Goal: Information Seeking & Learning: Learn about a topic

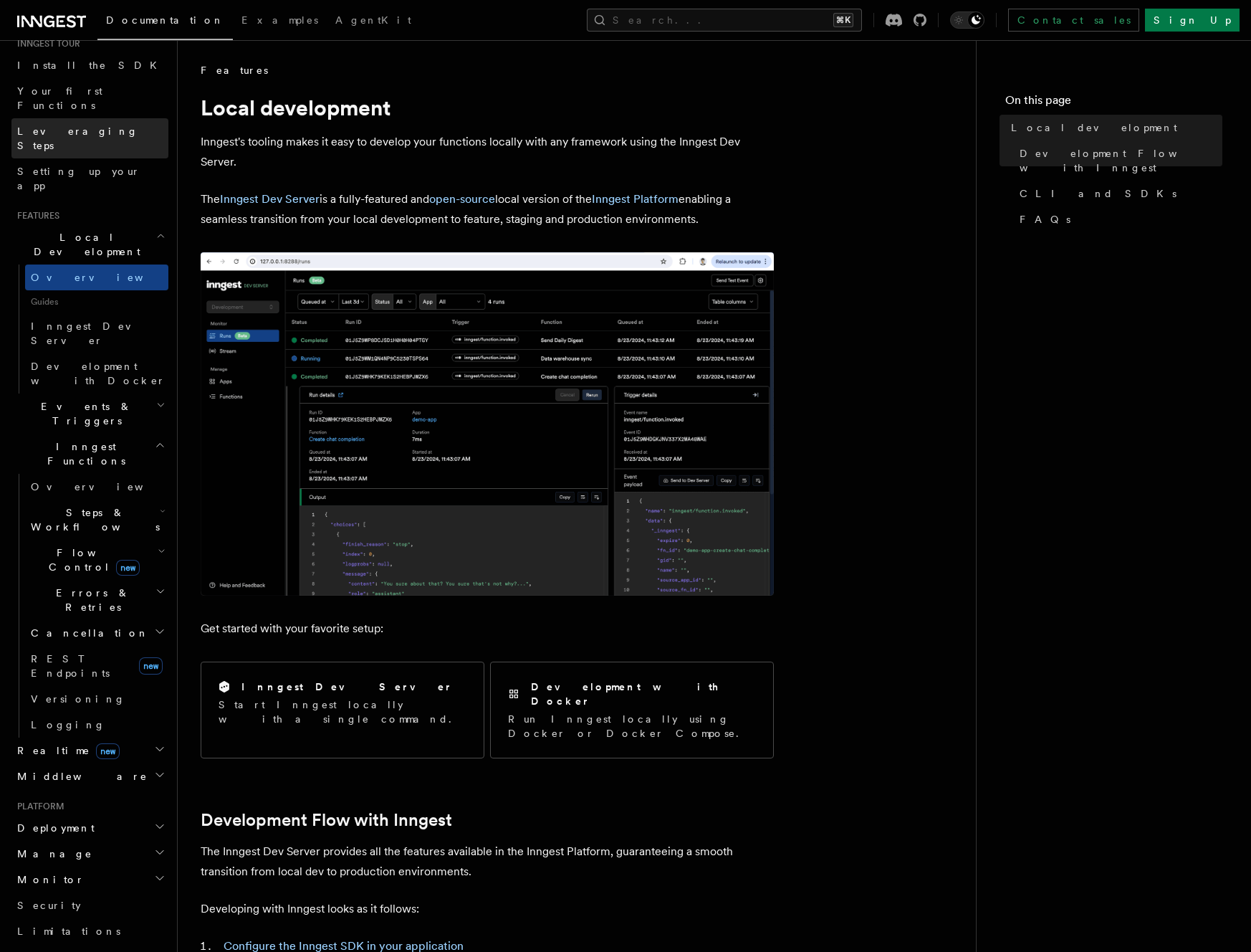
scroll to position [195, 0]
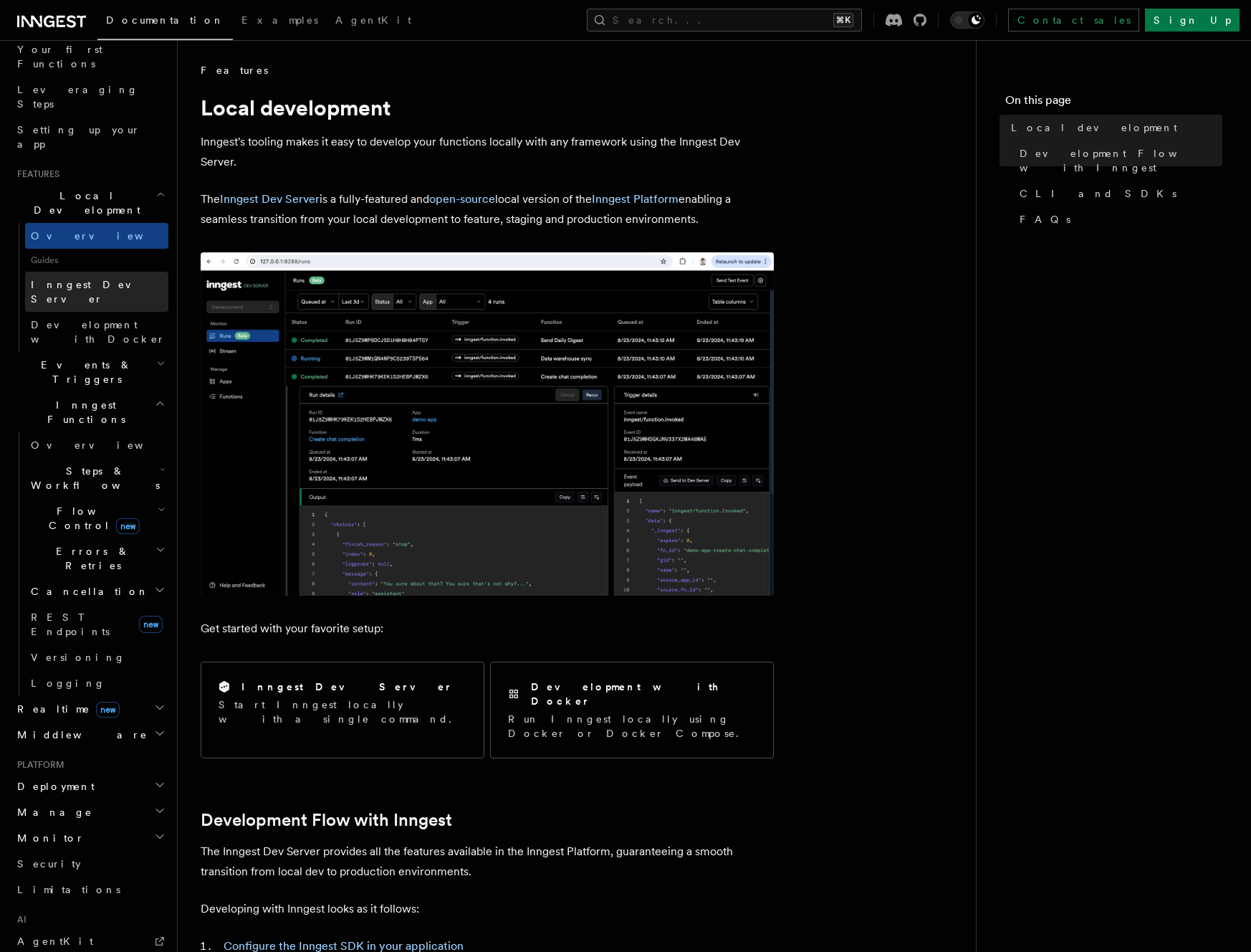
click at [122, 272] on link "Inngest Dev Server" at bounding box center [97, 292] width 143 height 40
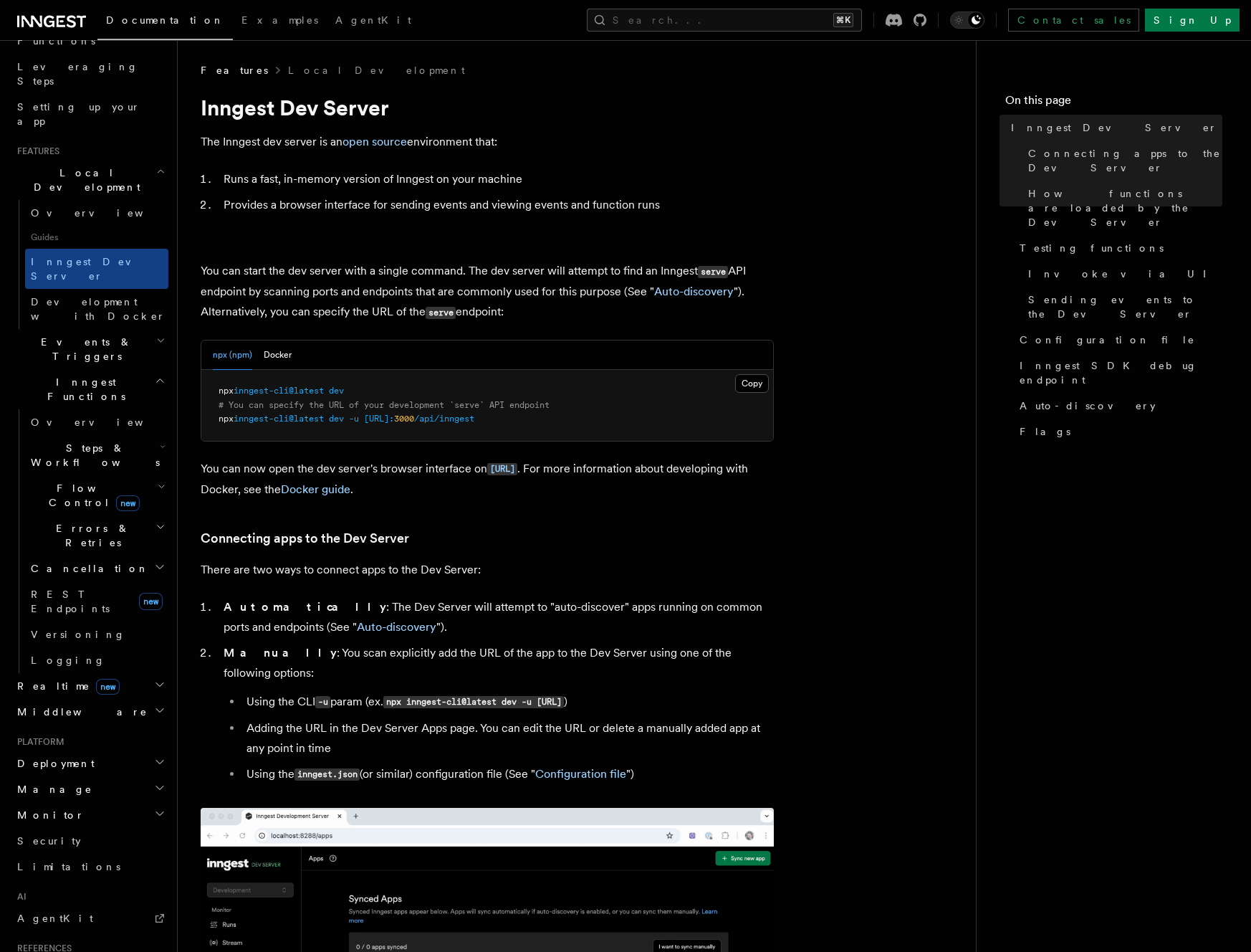
scroll to position [238, 0]
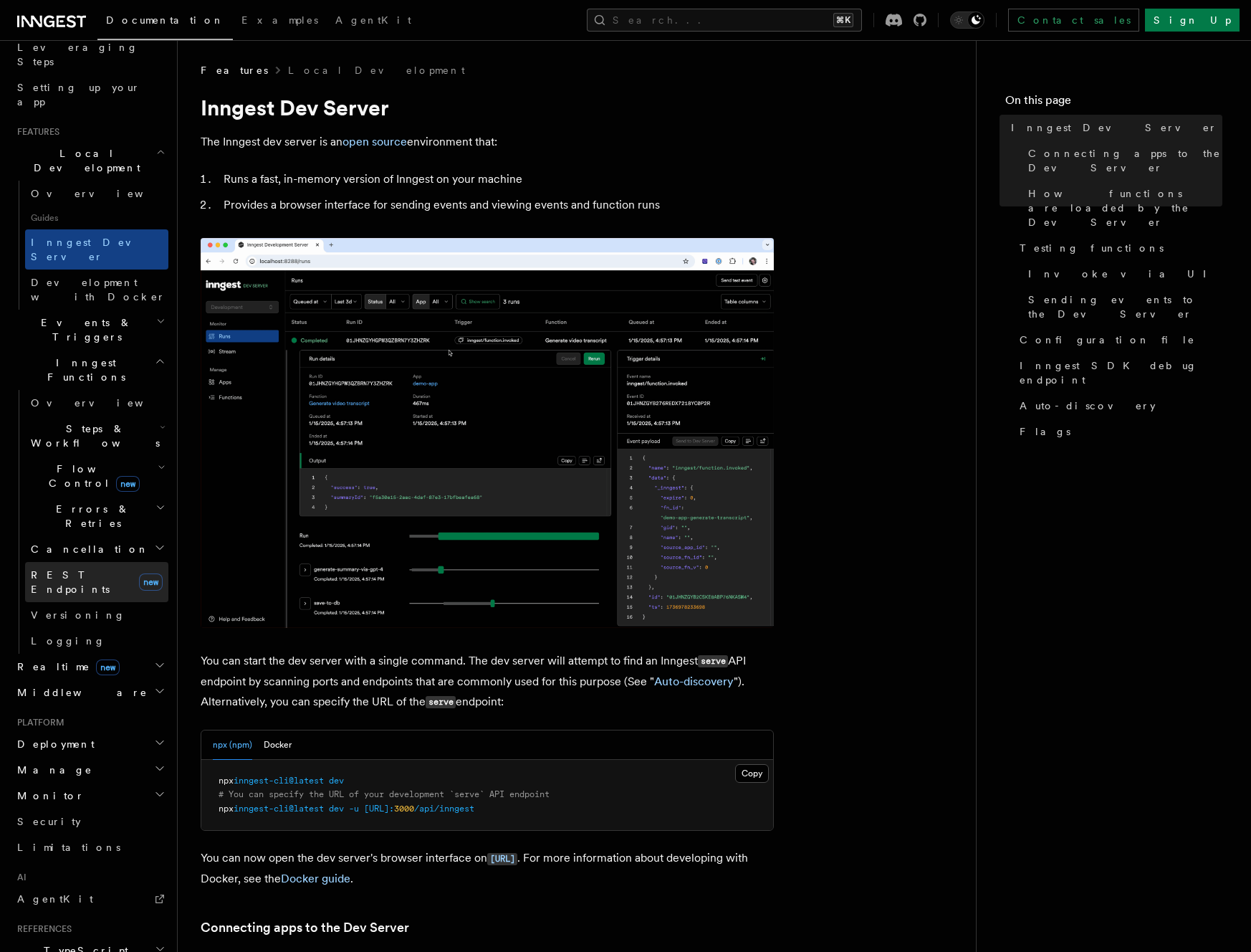
click at [139, 573] on span "new" at bounding box center [150, 582] width 24 height 17
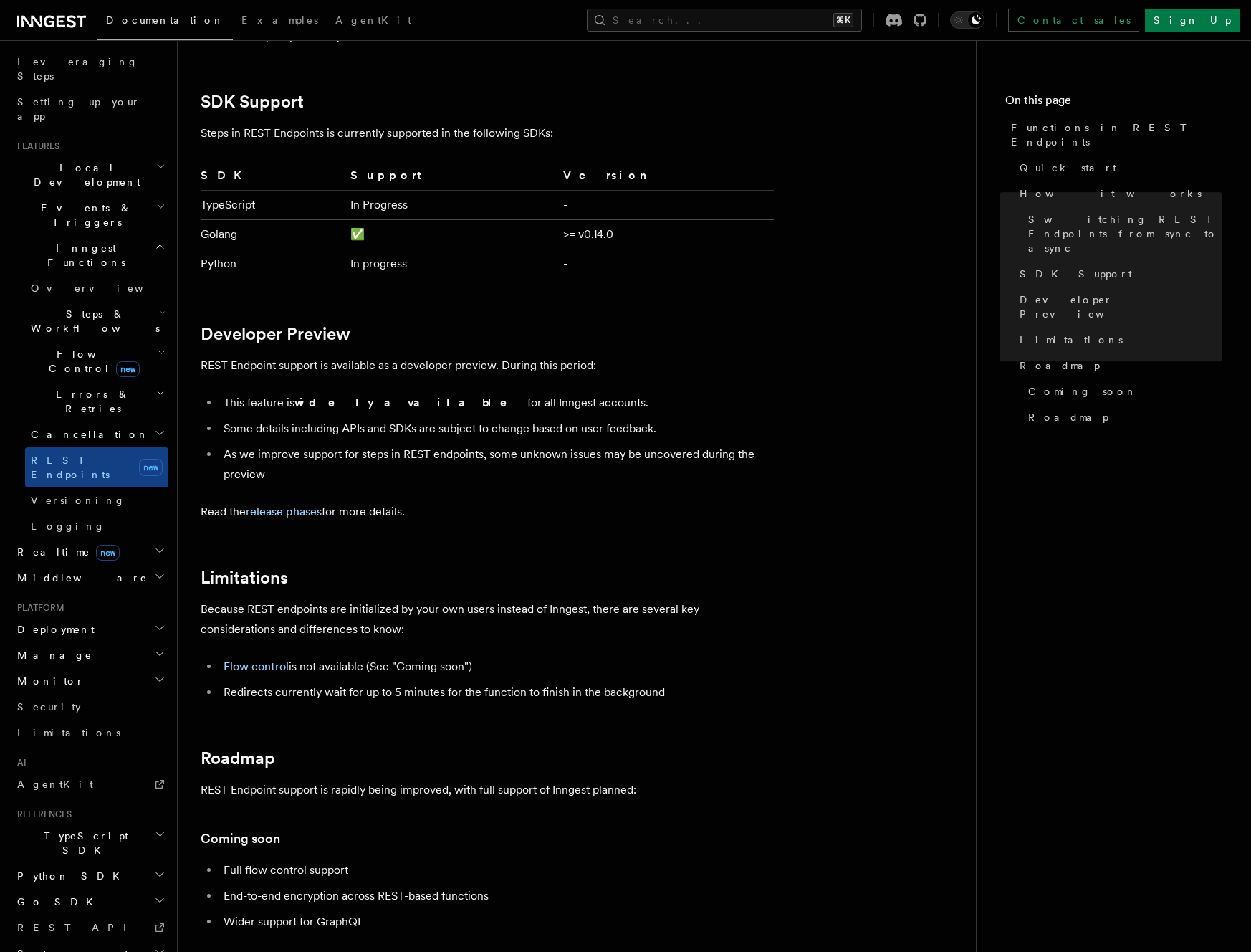
scroll to position [2168, 0]
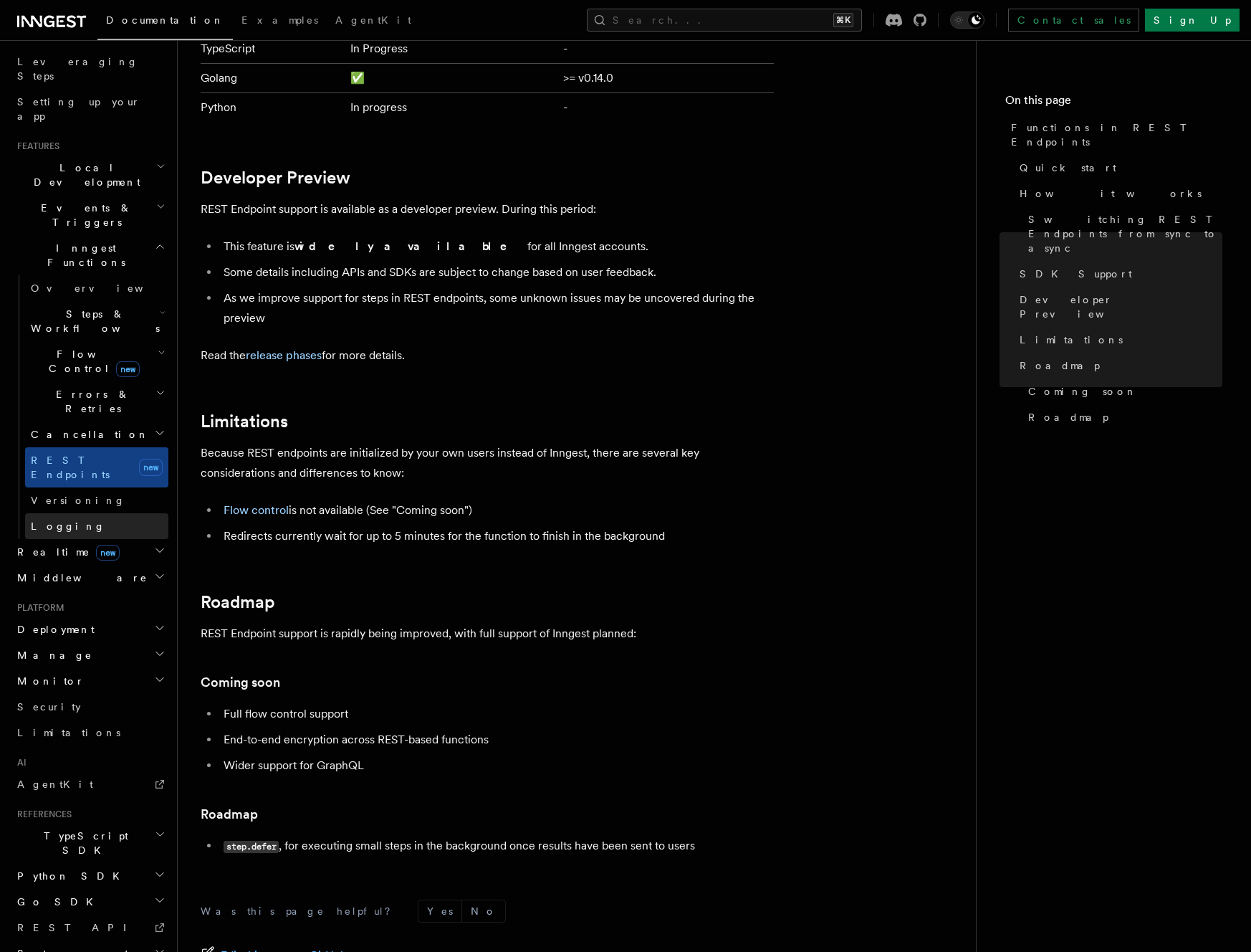
click at [105, 513] on link "Logging" at bounding box center [97, 526] width 143 height 25
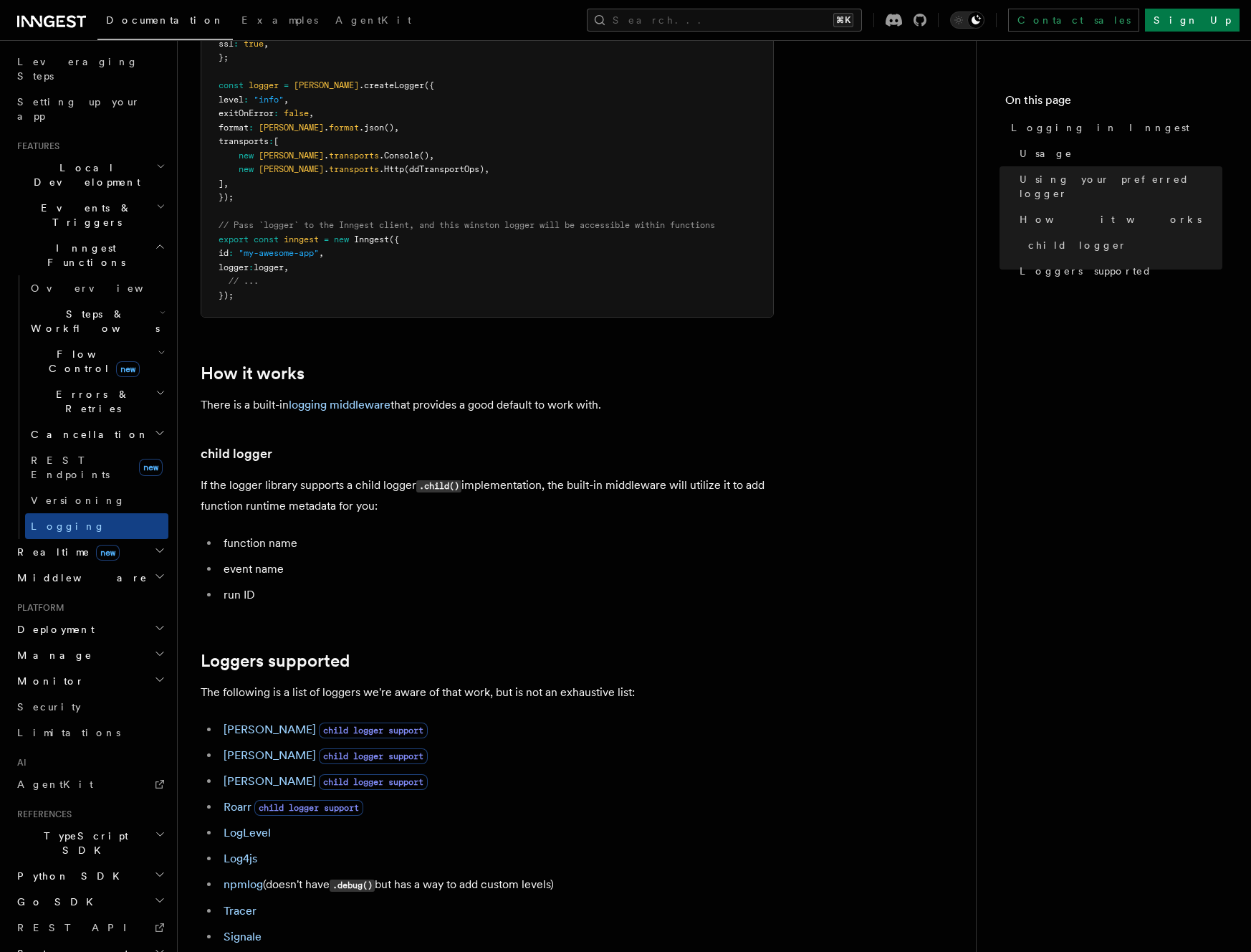
scroll to position [1429, 0]
click at [122, 539] on h2 "Realtime new" at bounding box center [90, 551] width 157 height 25
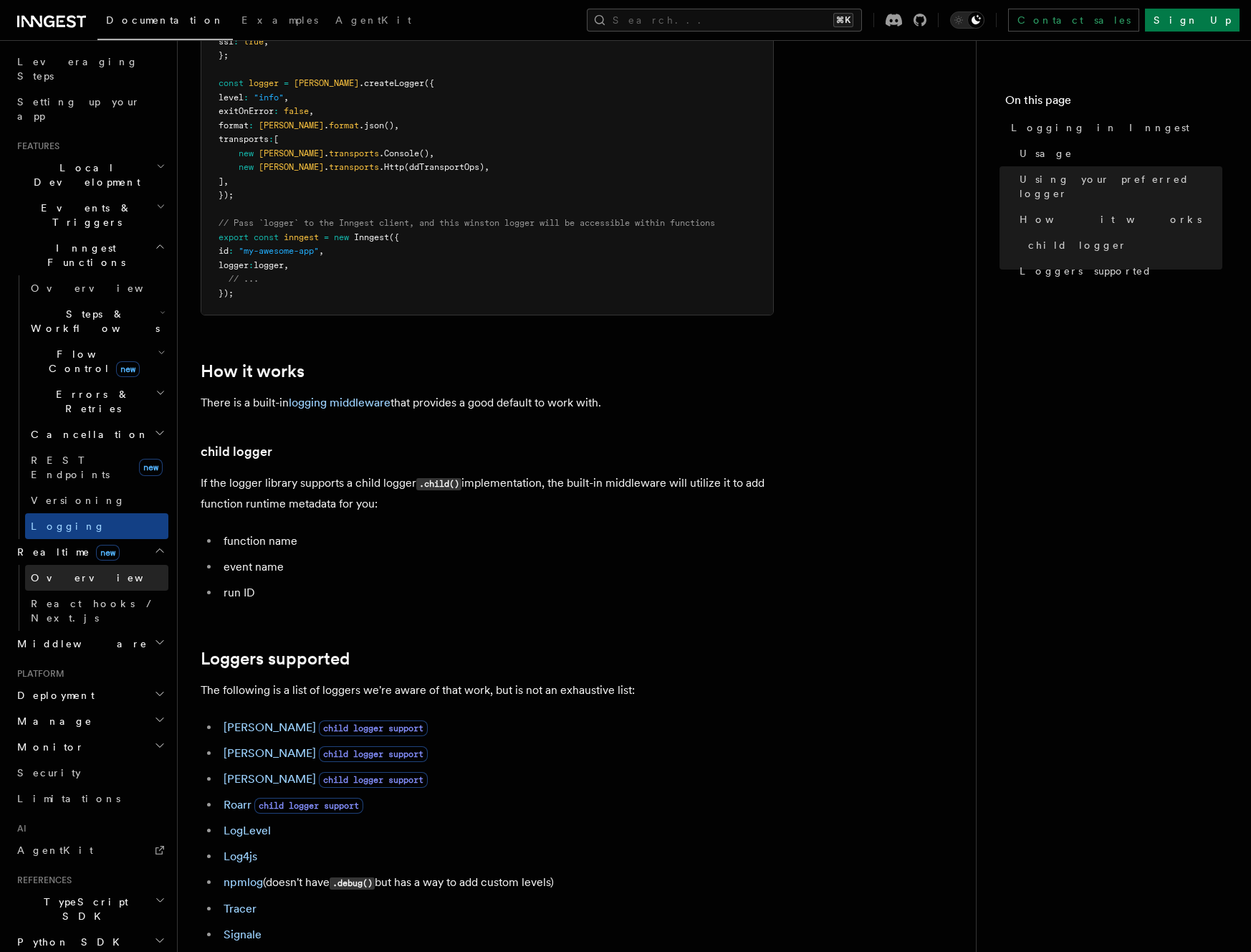
click at [112, 565] on link "Overview" at bounding box center [97, 577] width 143 height 25
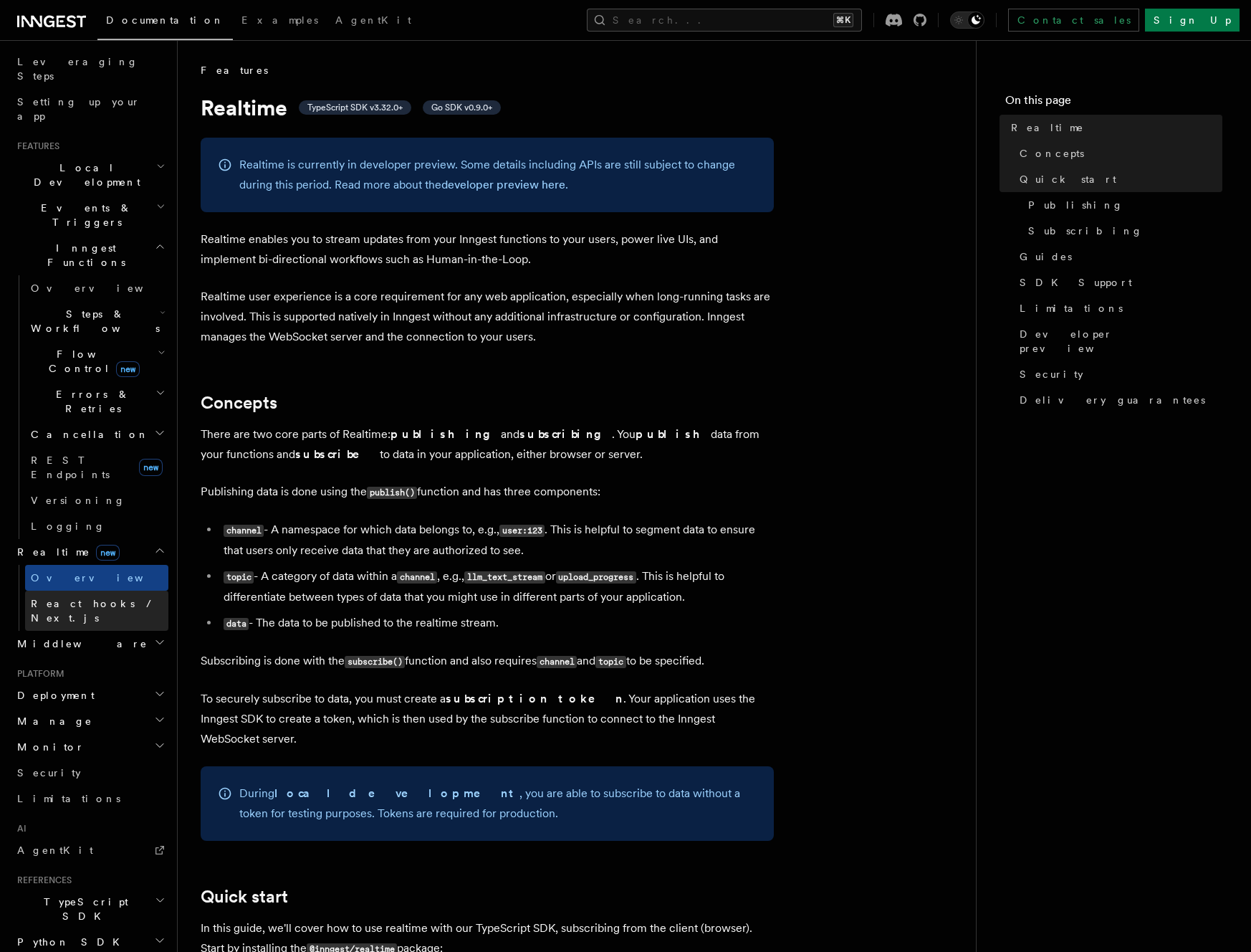
click at [108, 598] on span "React hooks / Next.js" at bounding box center [94, 610] width 126 height 25
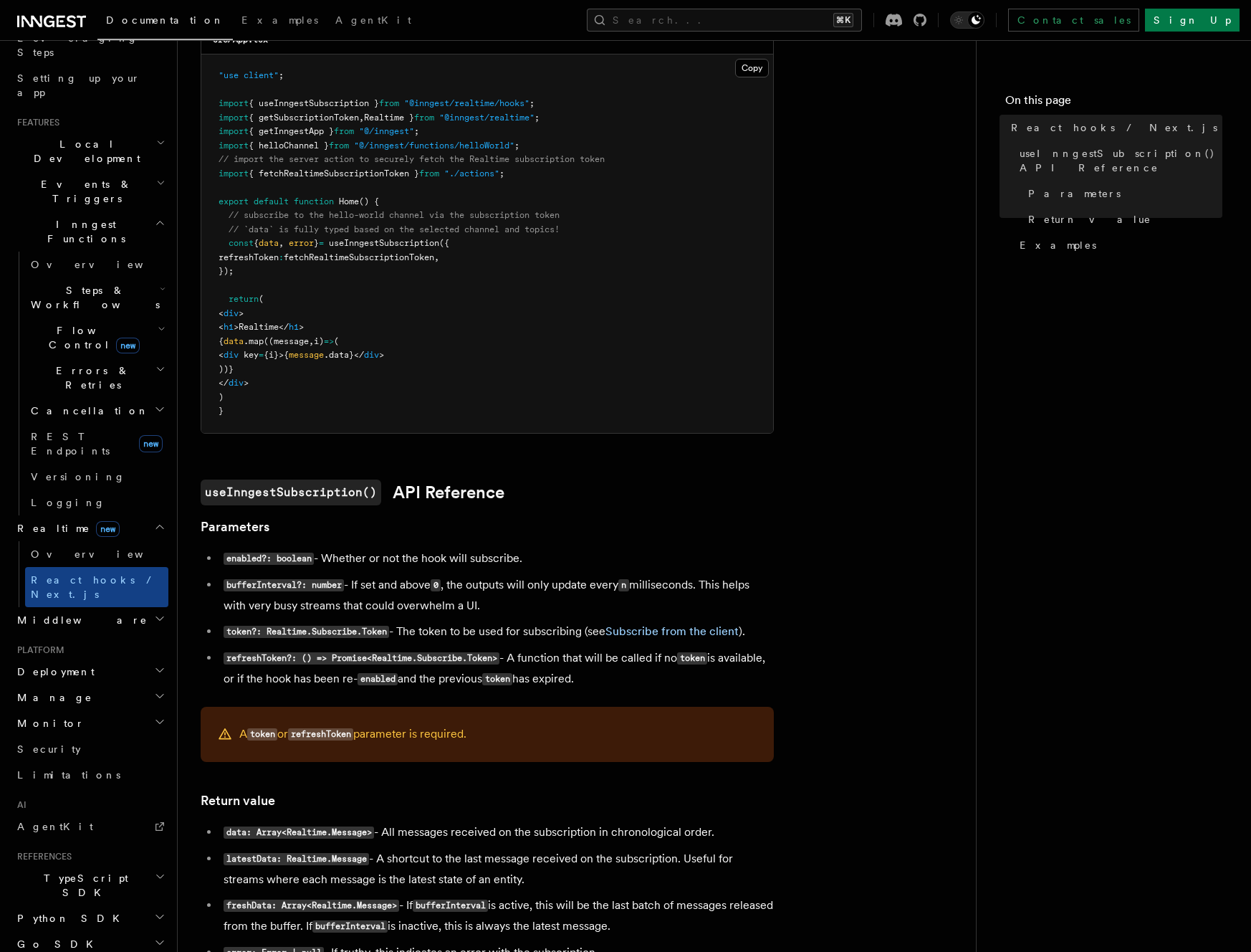
scroll to position [255, 0]
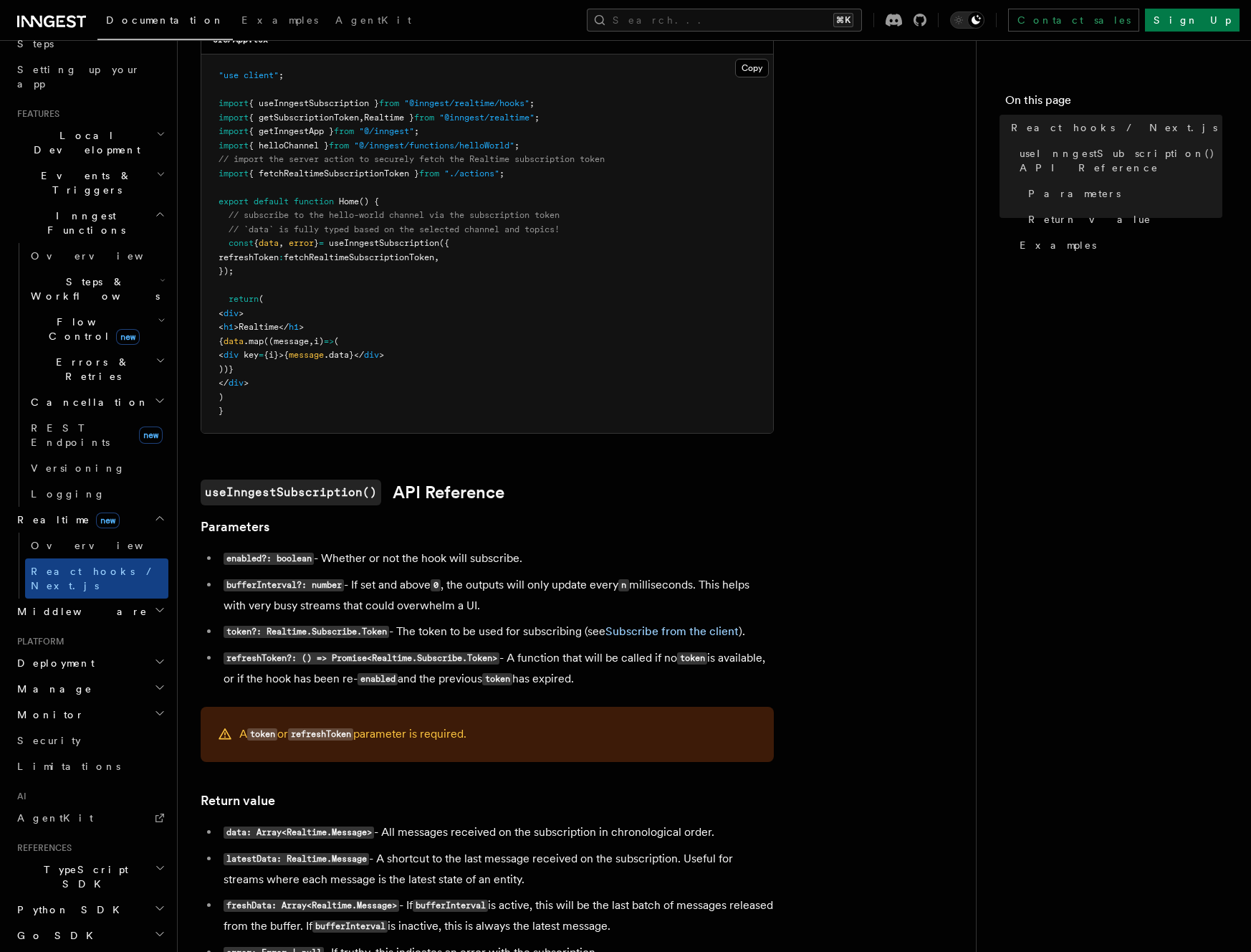
click at [154, 682] on icon "button" at bounding box center [160, 688] width 11 height 11
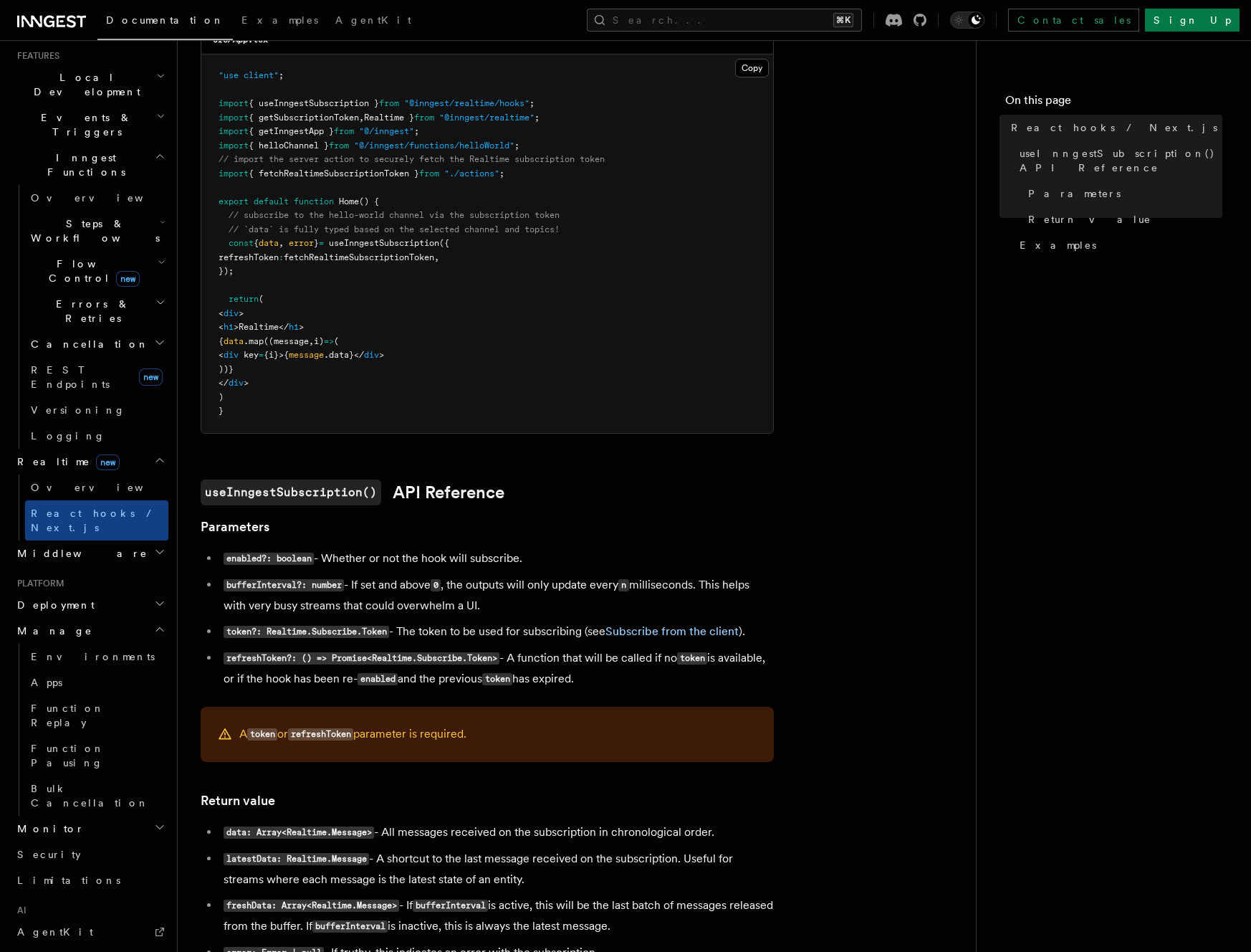
scroll to position [326, 0]
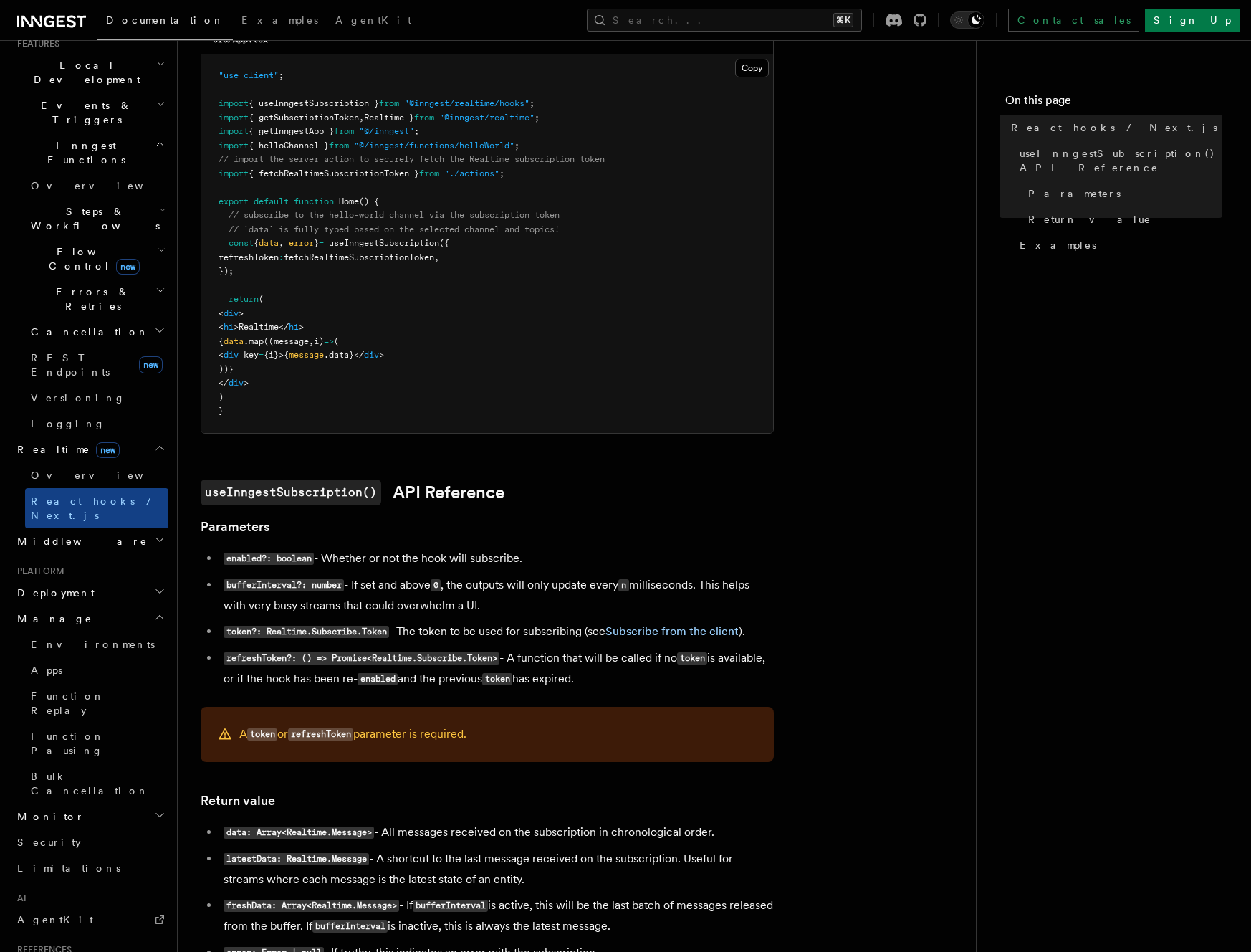
click at [139, 605] on h2 "Manage" at bounding box center [90, 618] width 157 height 25
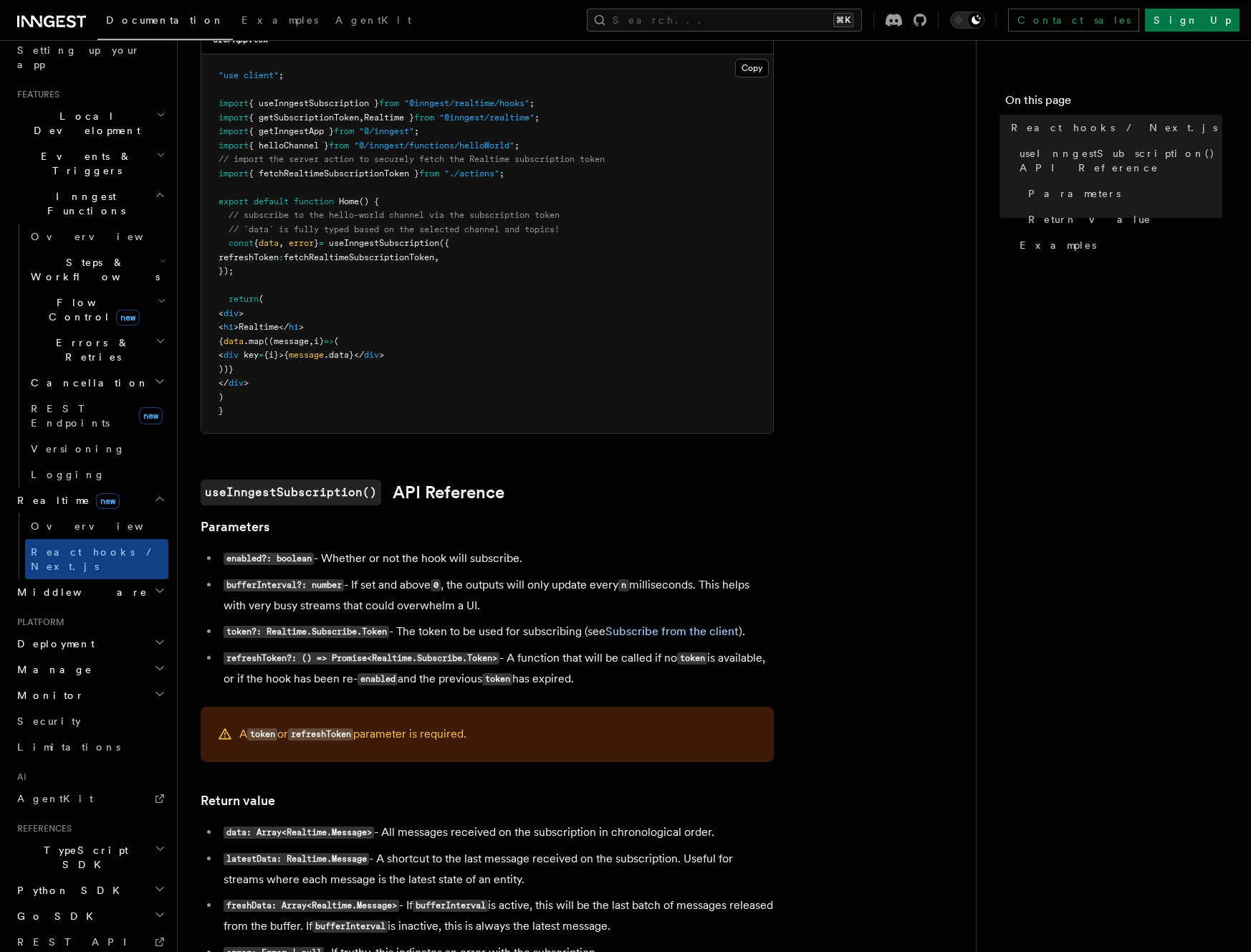
click at [139, 616] on h2 "Platform" at bounding box center [90, 622] width 157 height 11
click at [129, 656] on h2 "Manage" at bounding box center [90, 669] width 157 height 25
click at [90, 708] on link "Apps" at bounding box center [97, 720] width 143 height 25
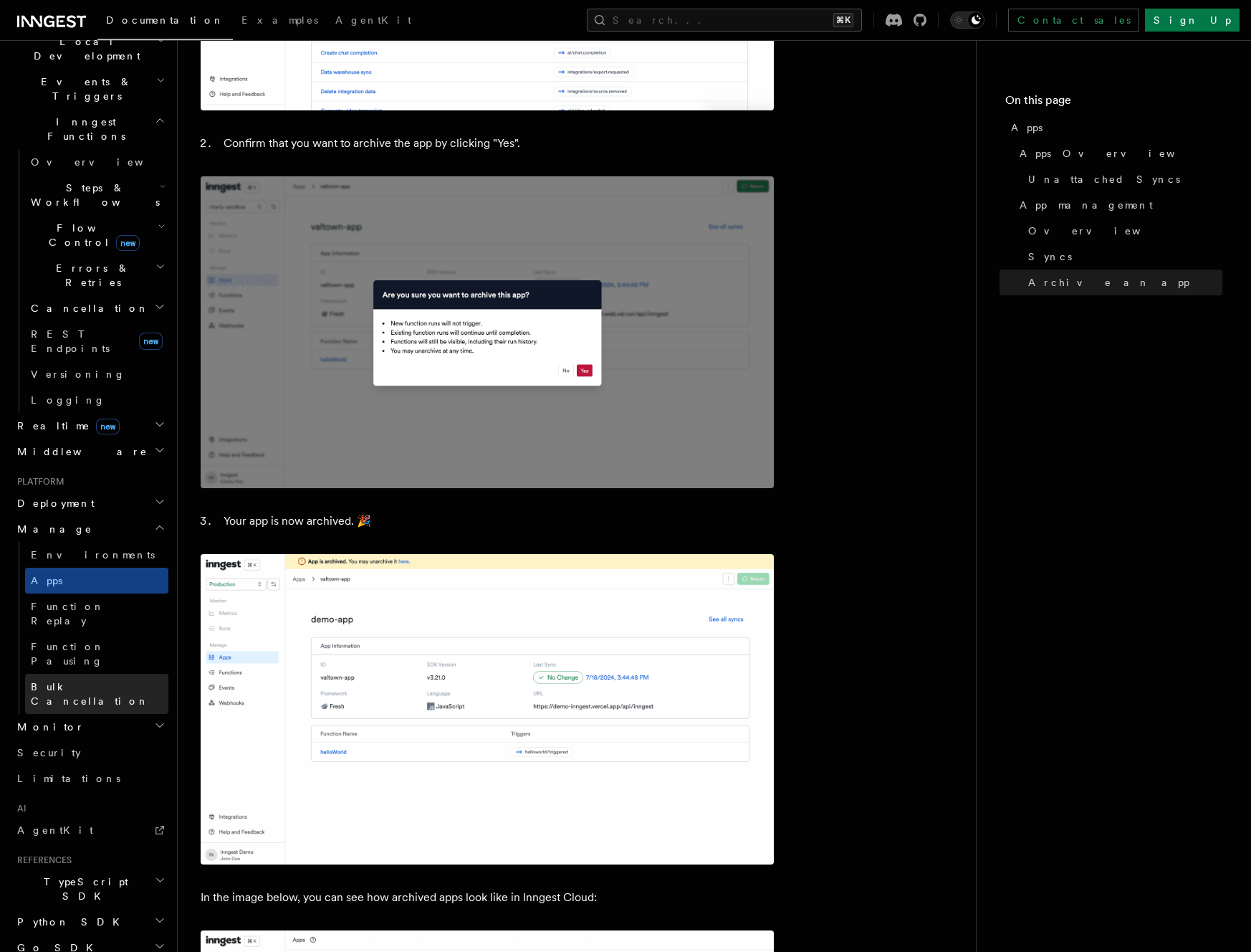
scroll to position [352, 0]
click at [117, 711] on h2 "Monitor" at bounding box center [90, 723] width 157 height 25
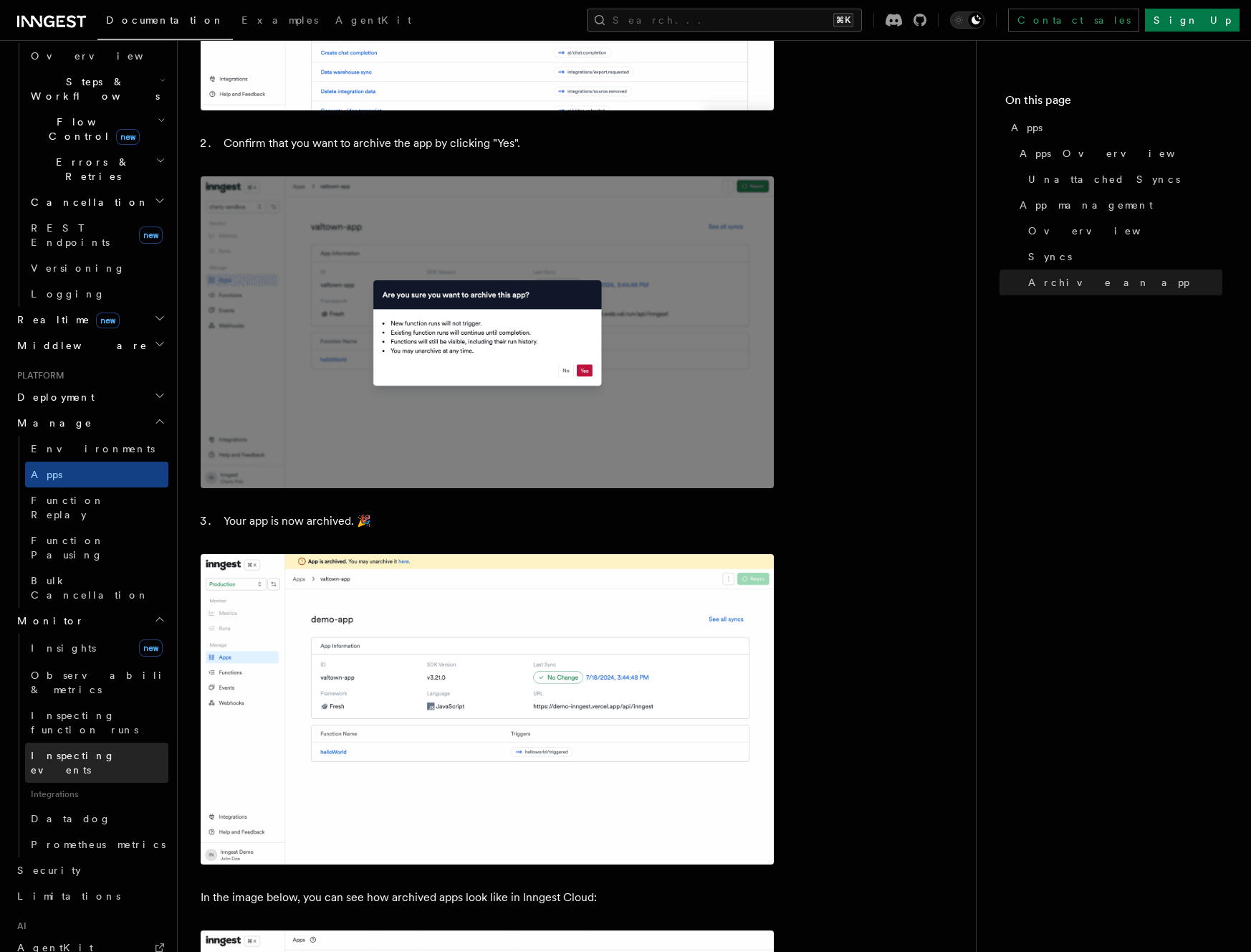
scroll to position [458, 0]
click at [139, 637] on span "new" at bounding box center [150, 645] width 24 height 17
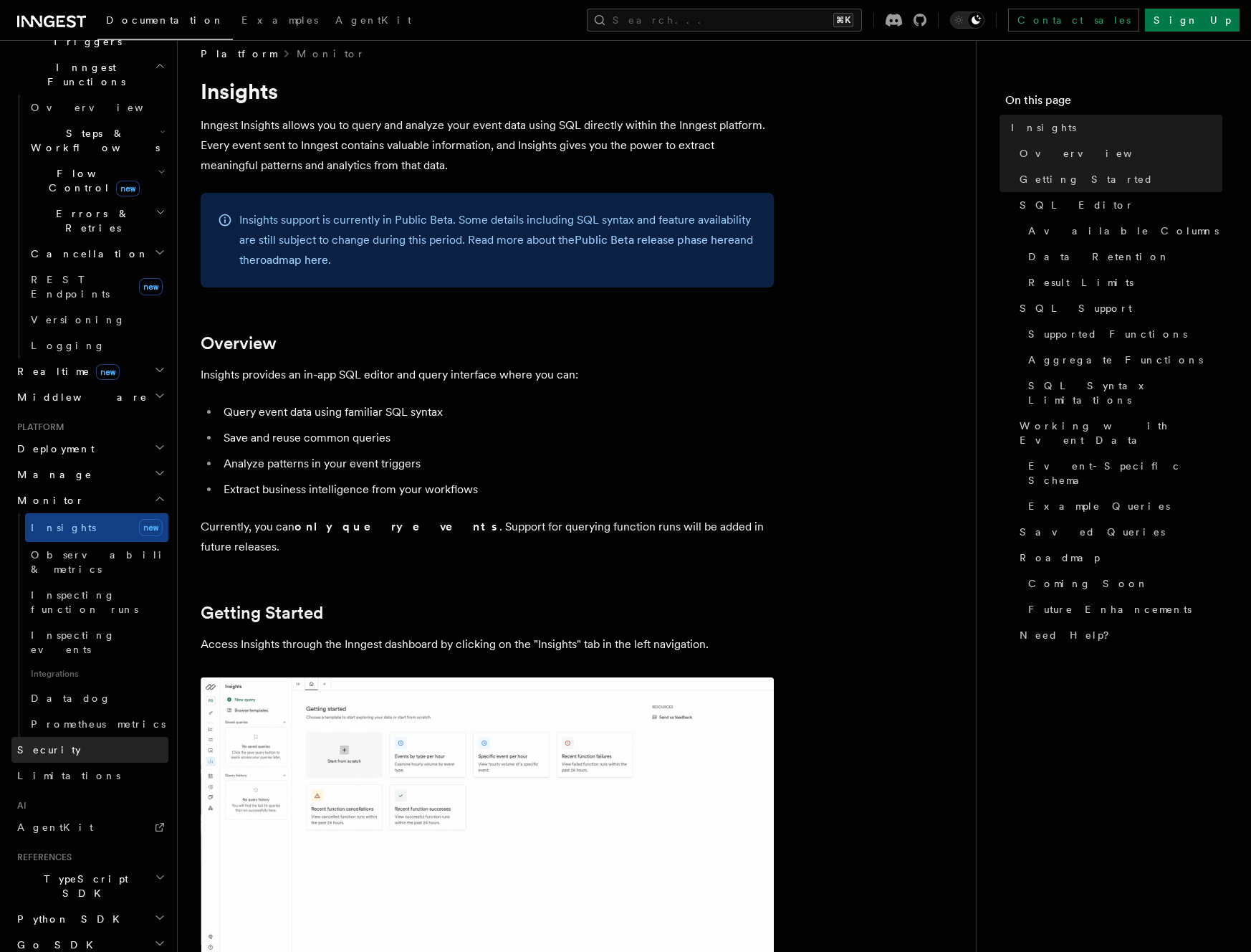
scroll to position [21, 0]
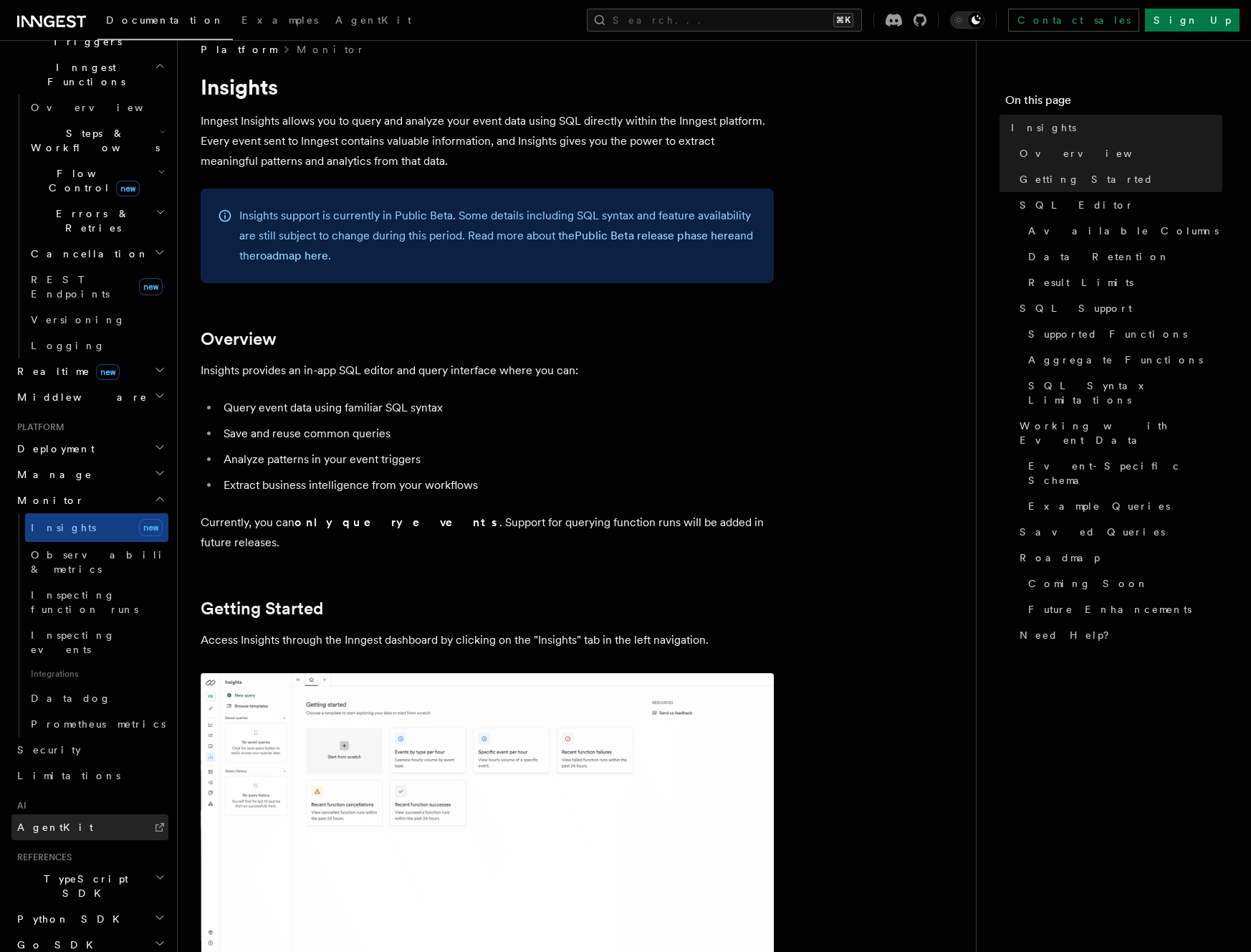
click at [80, 814] on link "AgentKit" at bounding box center [90, 826] width 157 height 25
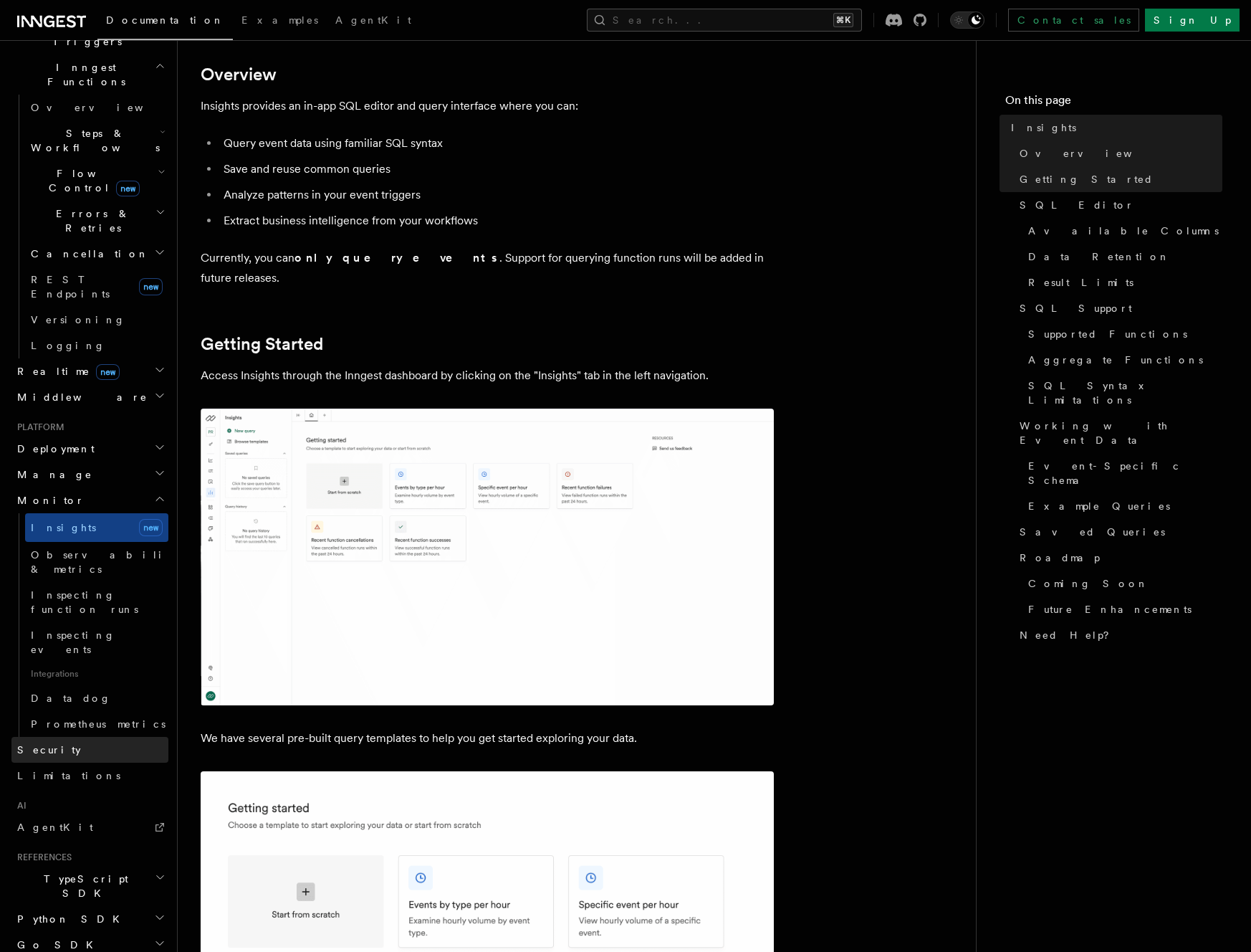
scroll to position [298, 0]
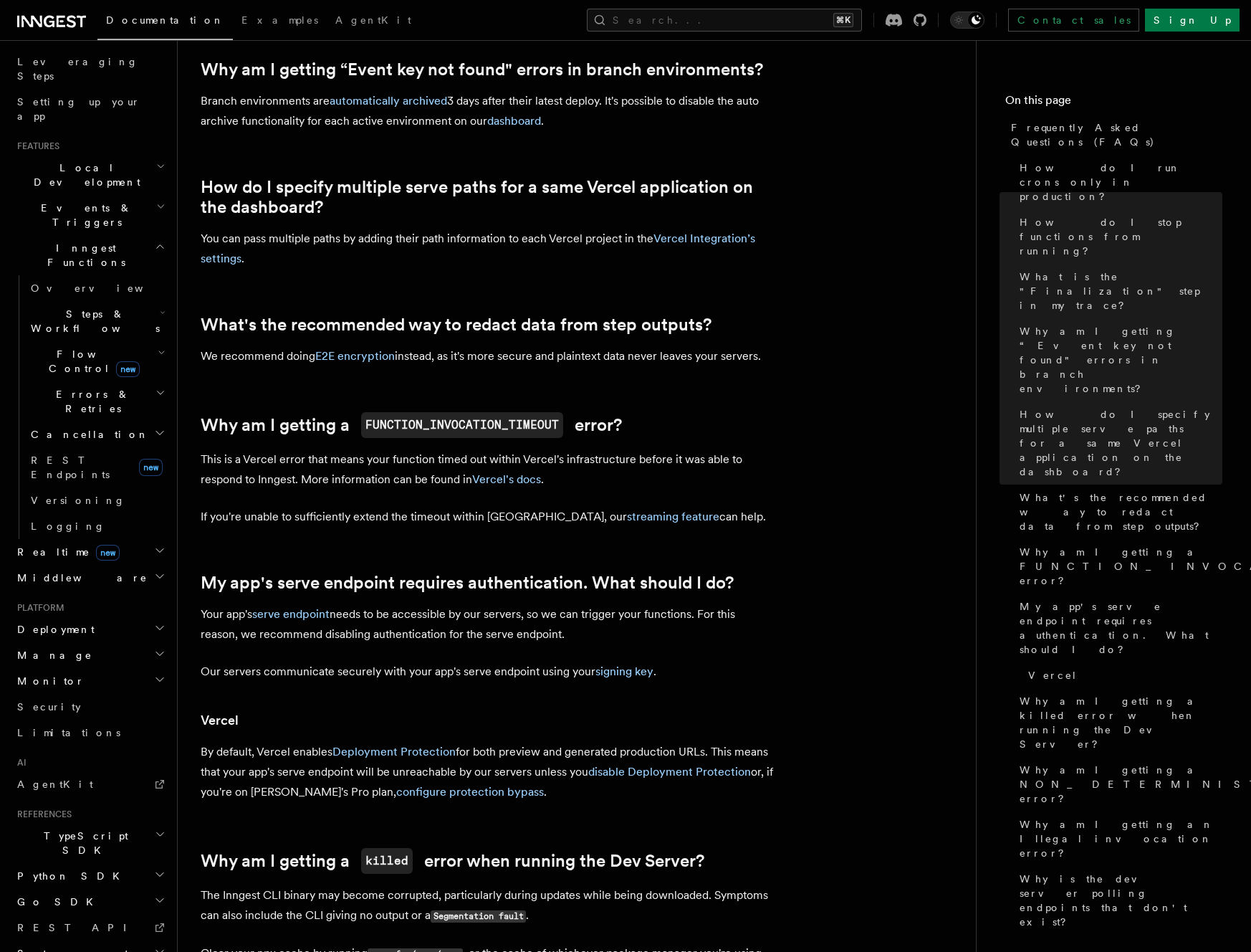
scroll to position [1273, 0]
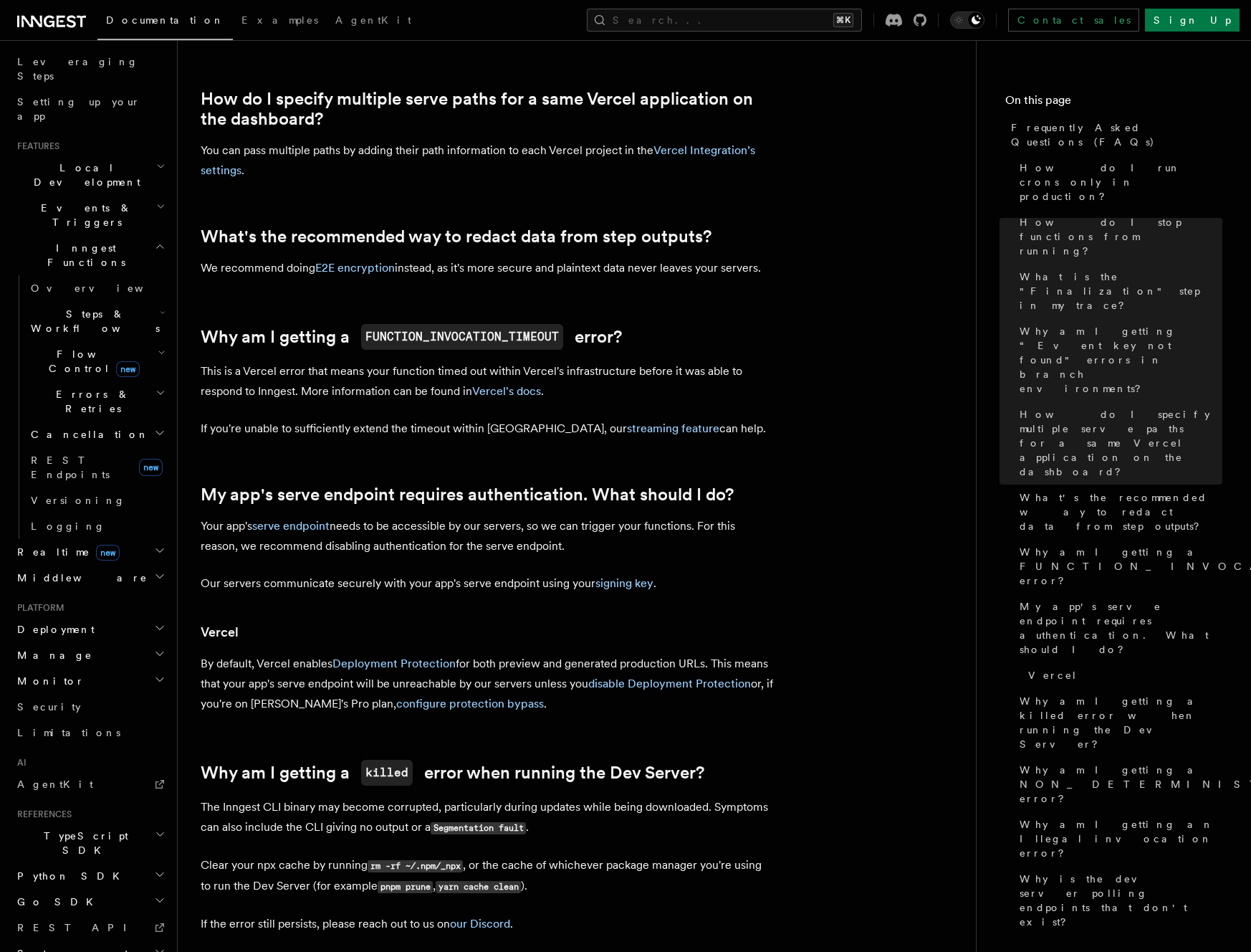
click at [801, 324] on article "Frequently Asked Questions (FAQs) How do I run crons only in production? How do…" at bounding box center [577, 425] width 752 height 3272
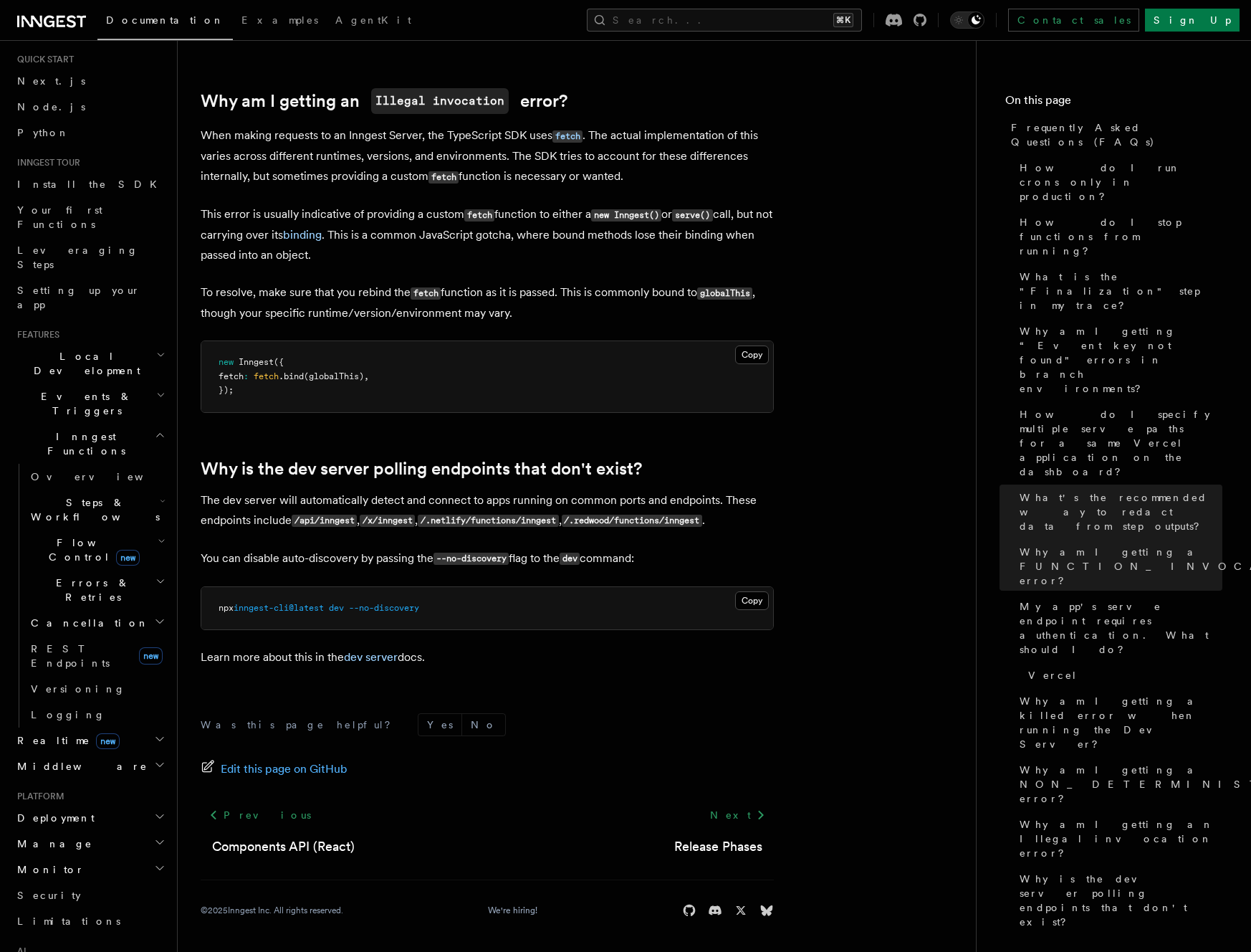
scroll to position [0, 0]
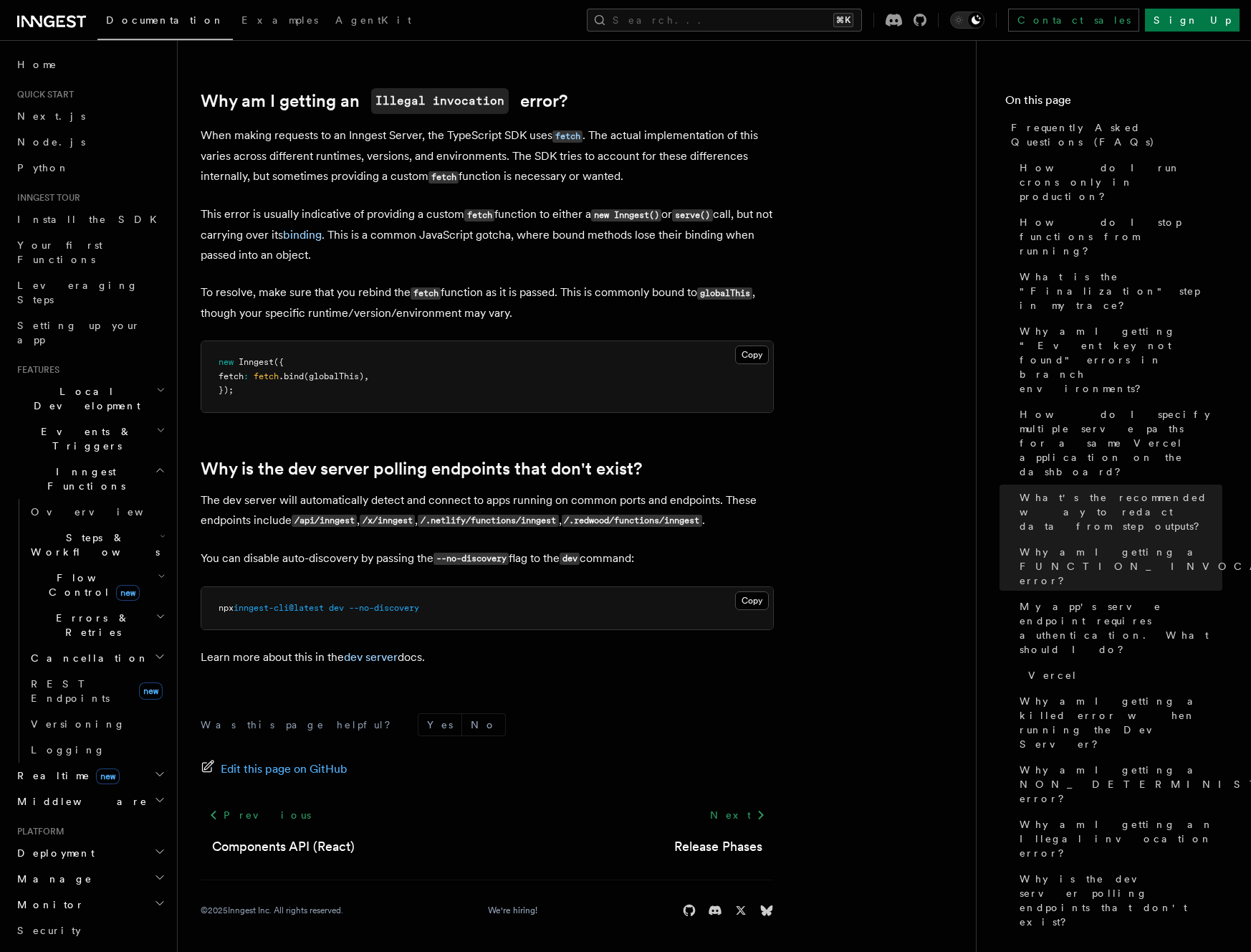
click at [114, 419] on h2 "Events & Triggers" at bounding box center [90, 439] width 157 height 40
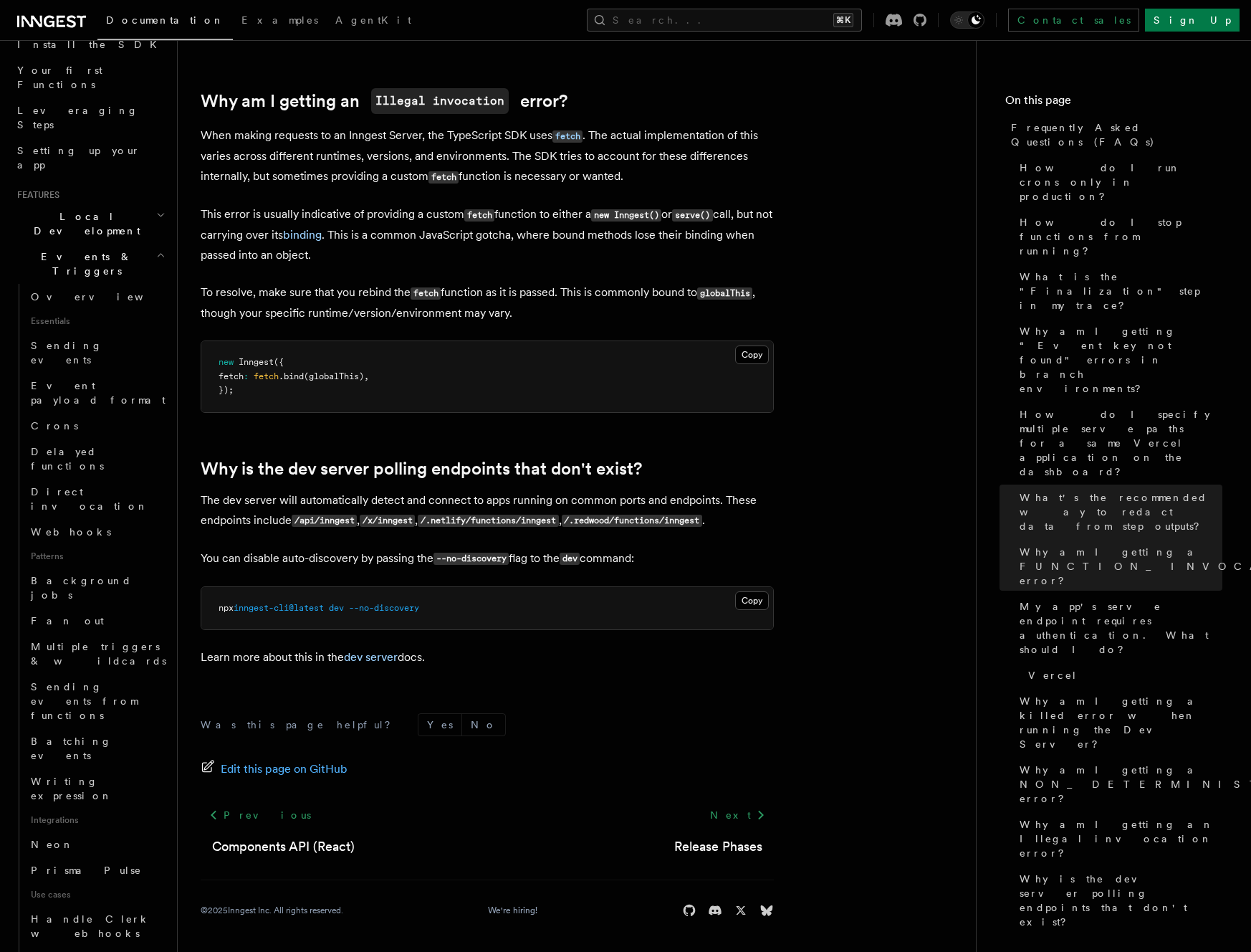
scroll to position [205, 0]
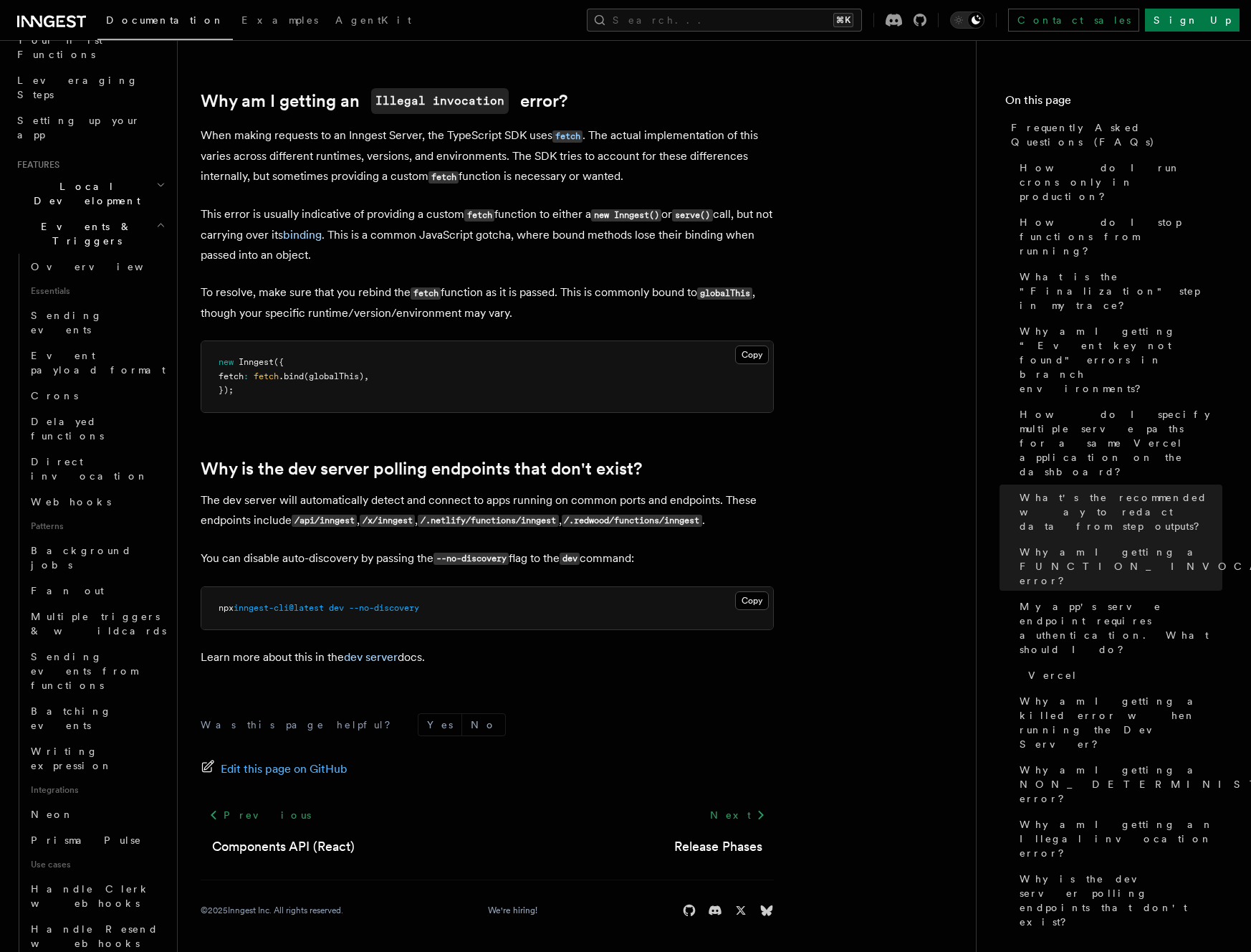
click at [115, 489] on link "Webhooks" at bounding box center [97, 501] width 143 height 25
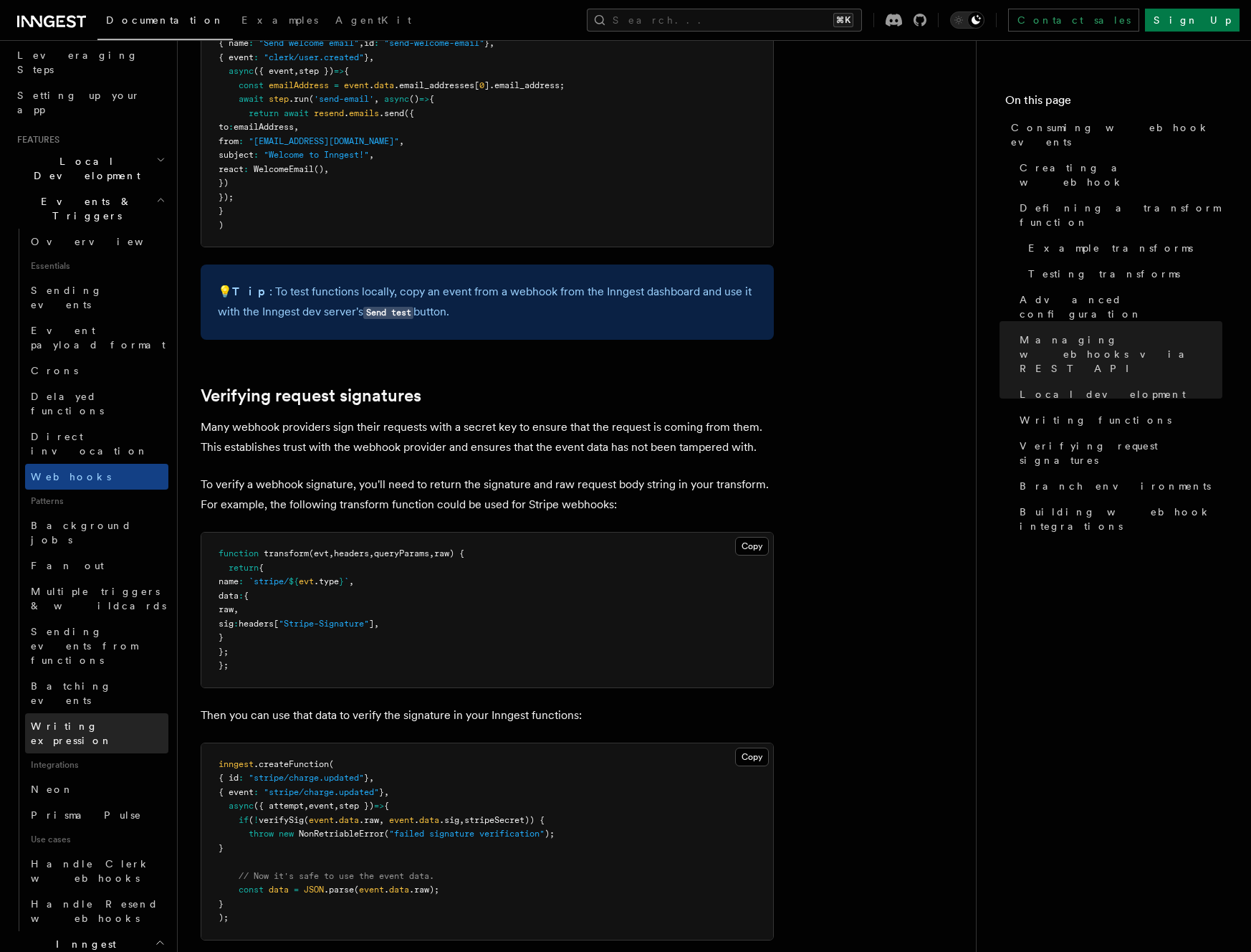
scroll to position [231, 0]
click at [103, 775] on link "Neon" at bounding box center [97, 788] width 143 height 25
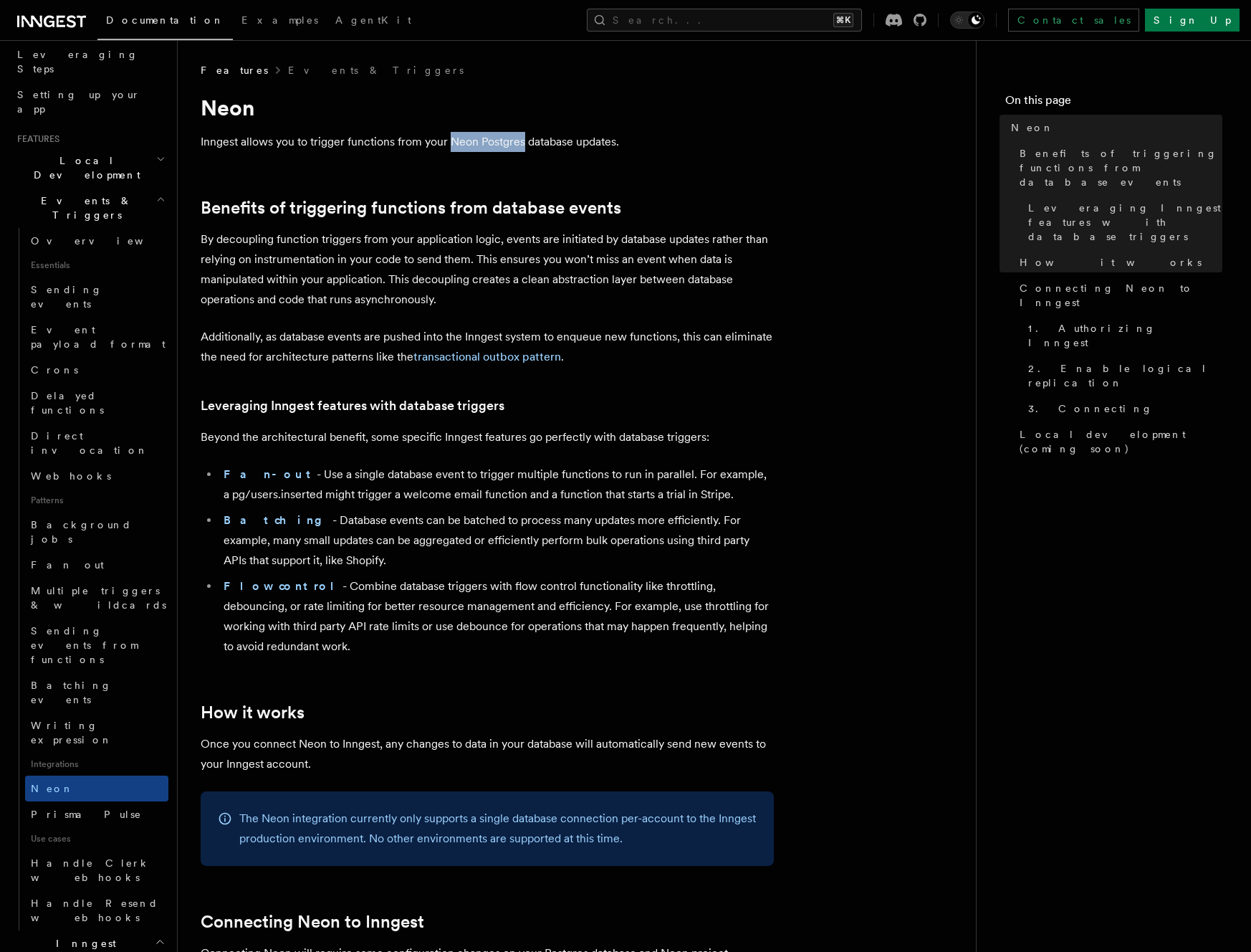
drag, startPoint x: 458, startPoint y: 142, endPoint x: 522, endPoint y: 147, distance: 64.2
click at [522, 147] on p "Inngest allows you to trigger functions from your Neon Postgres database update…" at bounding box center [487, 142] width 573 height 20
drag, startPoint x: 518, startPoint y: 145, endPoint x: 489, endPoint y: 136, distance: 30.4
click at [499, 132] on p "Inngest allows you to trigger functions from your Neon Postgres database update…" at bounding box center [487, 142] width 573 height 20
click at [458, 137] on p "Inngest allows you to trigger functions from your Neon Postgres database update…" at bounding box center [487, 142] width 573 height 20
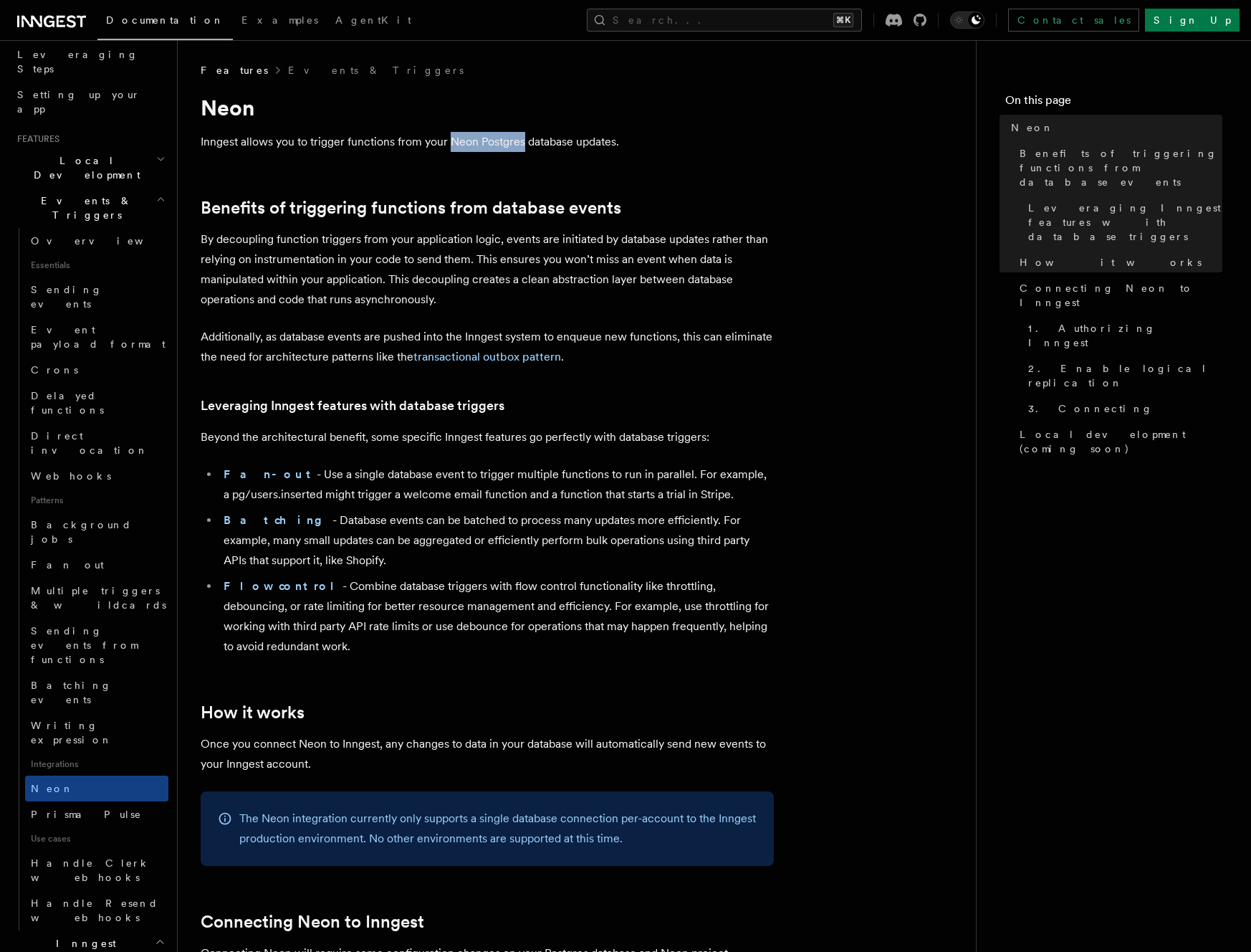
drag, startPoint x: 453, startPoint y: 140, endPoint x: 522, endPoint y: 144, distance: 69.1
click at [522, 144] on p "Inngest allows you to trigger functions from your Neon Postgres database update…" at bounding box center [487, 142] width 573 height 20
copy p "Neon Postgres"
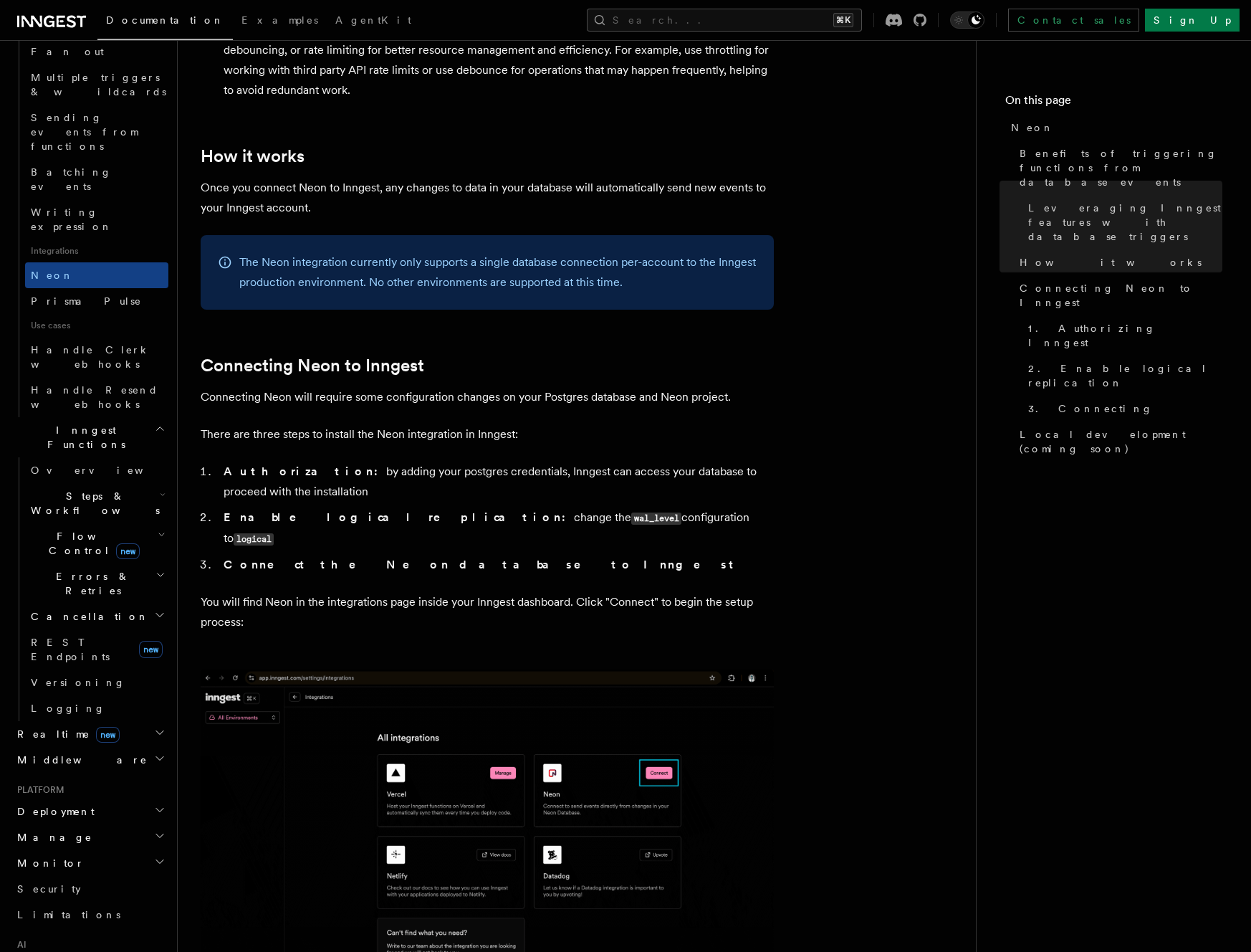
scroll to position [561, 0]
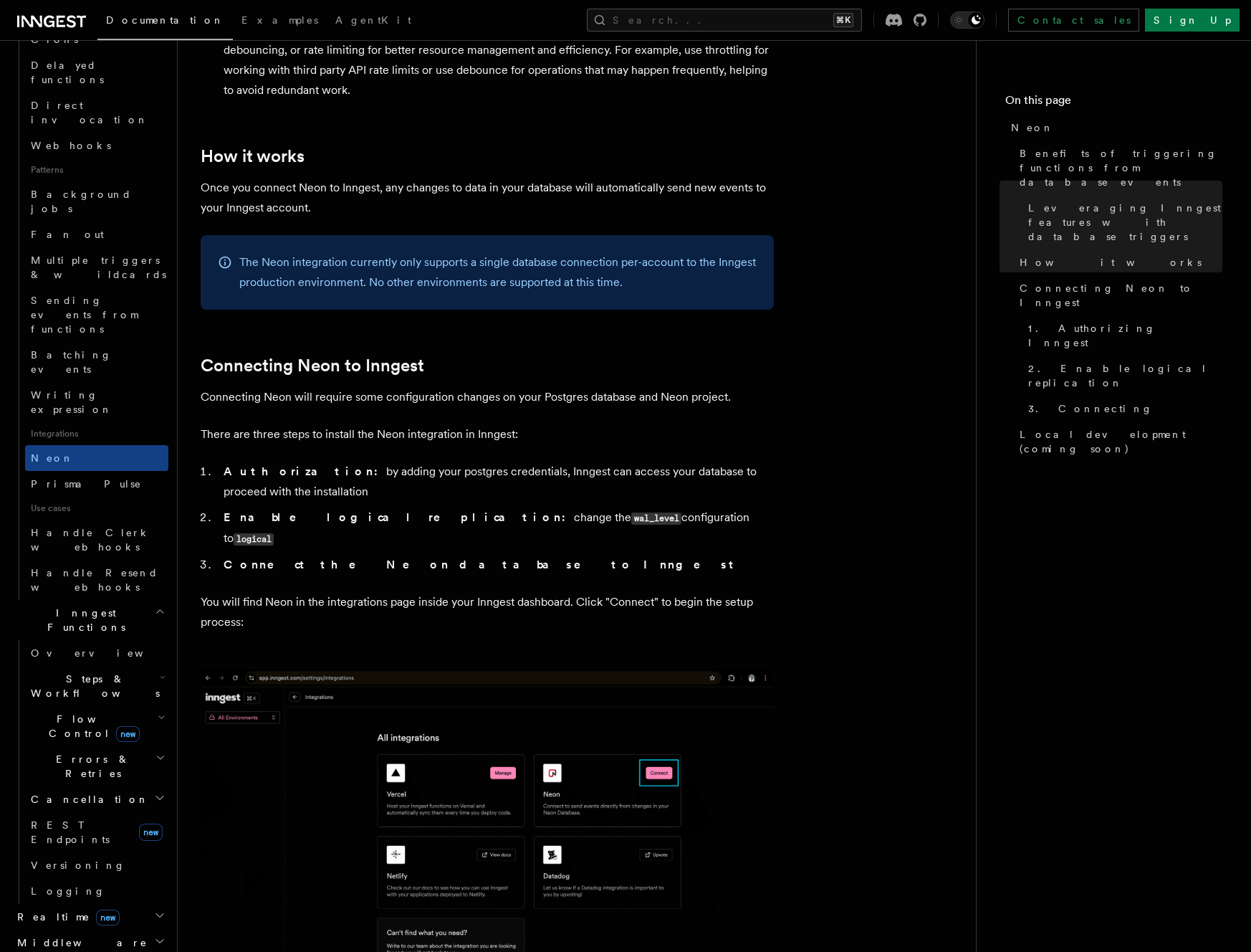
click at [155, 752] on icon "button" at bounding box center [160, 757] width 10 height 11
click at [159, 716] on icon "button" at bounding box center [162, 717] width 5 height 2
click at [158, 711] on icon "button" at bounding box center [162, 717] width 8 height 11
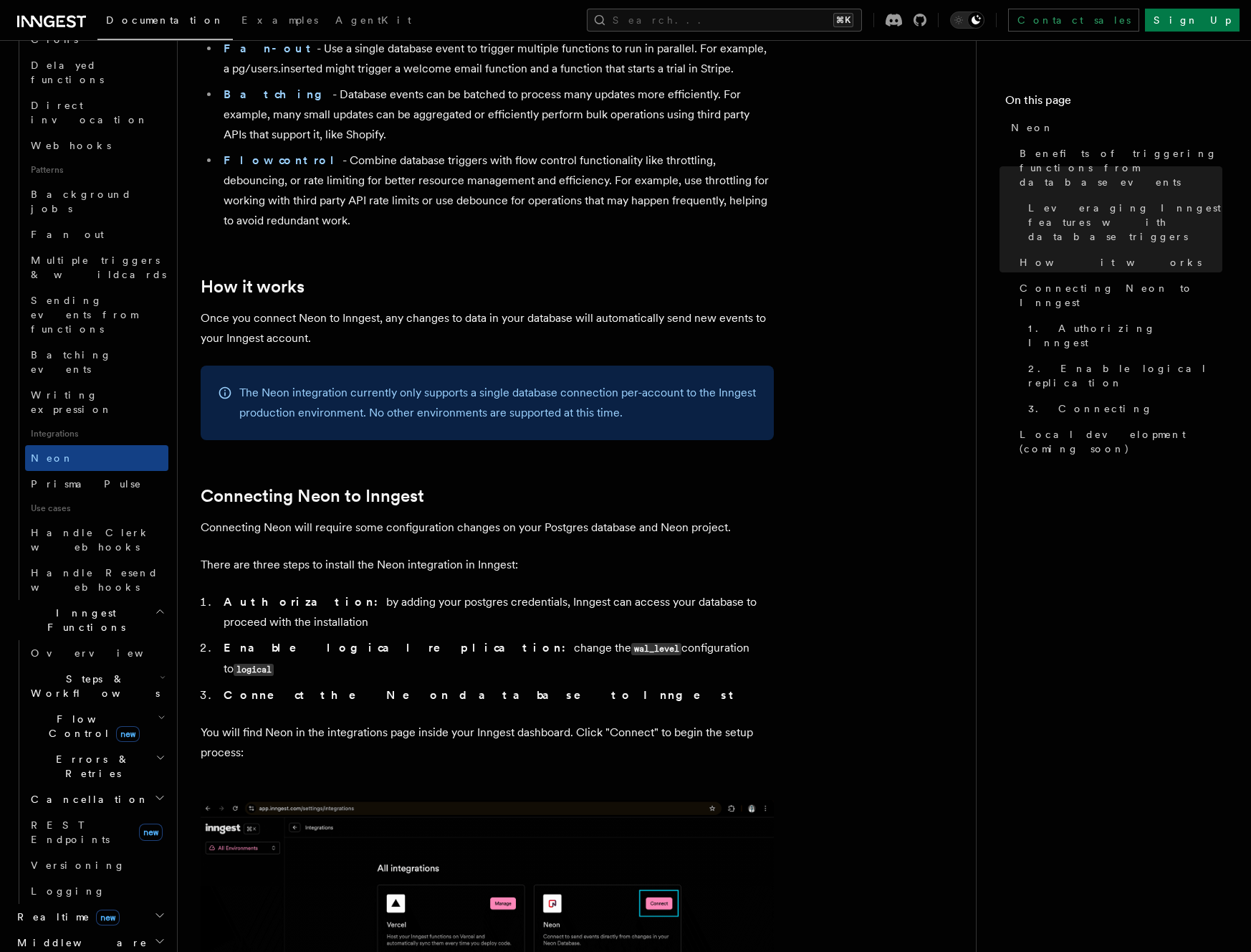
scroll to position [0, 0]
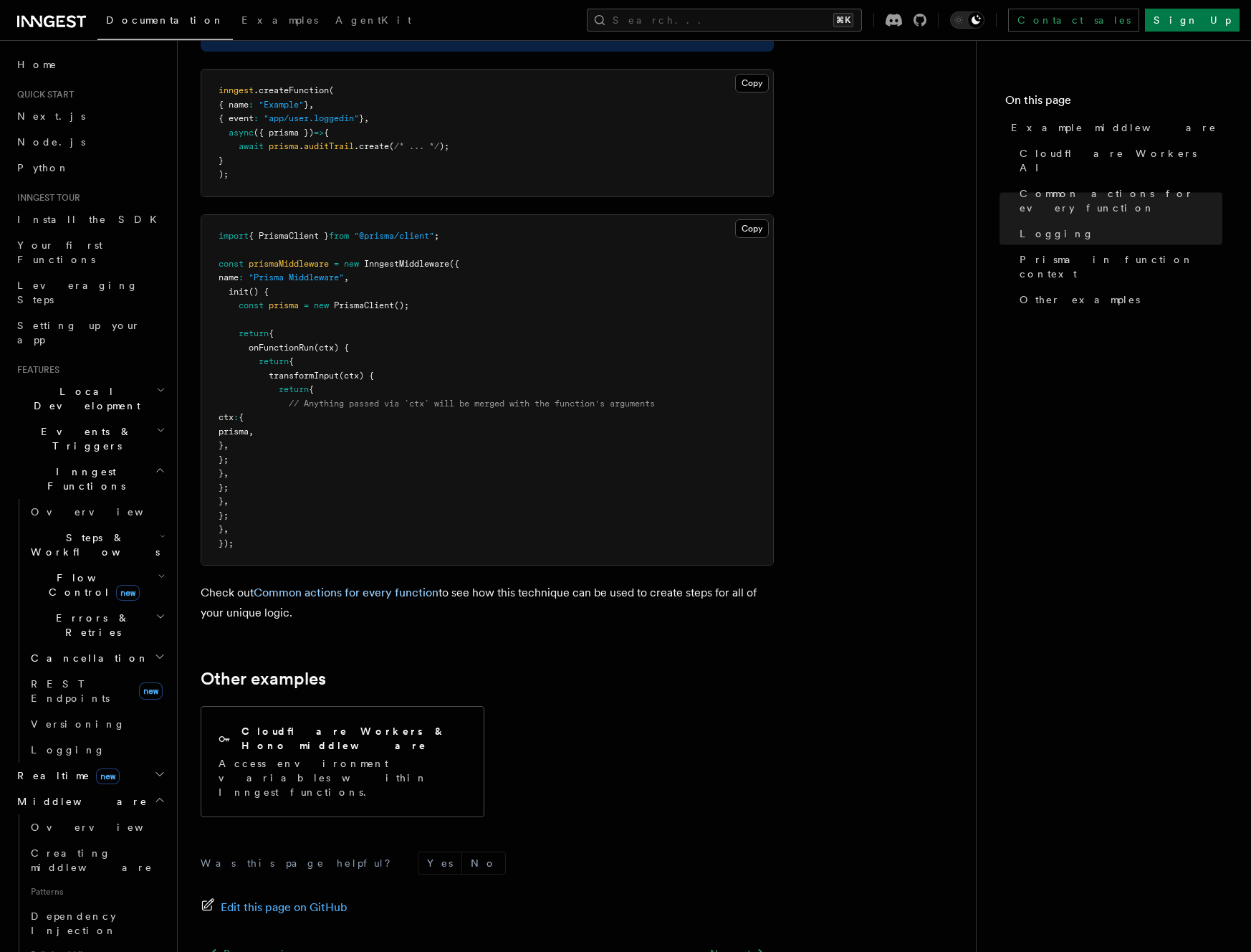
scroll to position [4116, 0]
